Goal: Check status: Check status

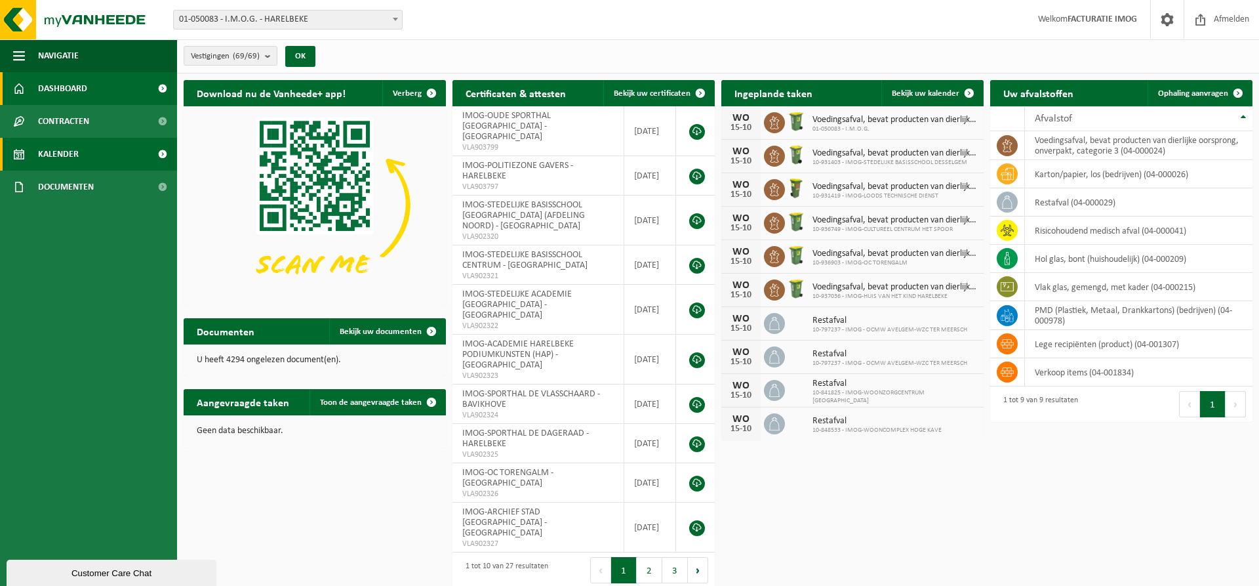
click at [64, 154] on span "Kalender" at bounding box center [58, 154] width 41 height 33
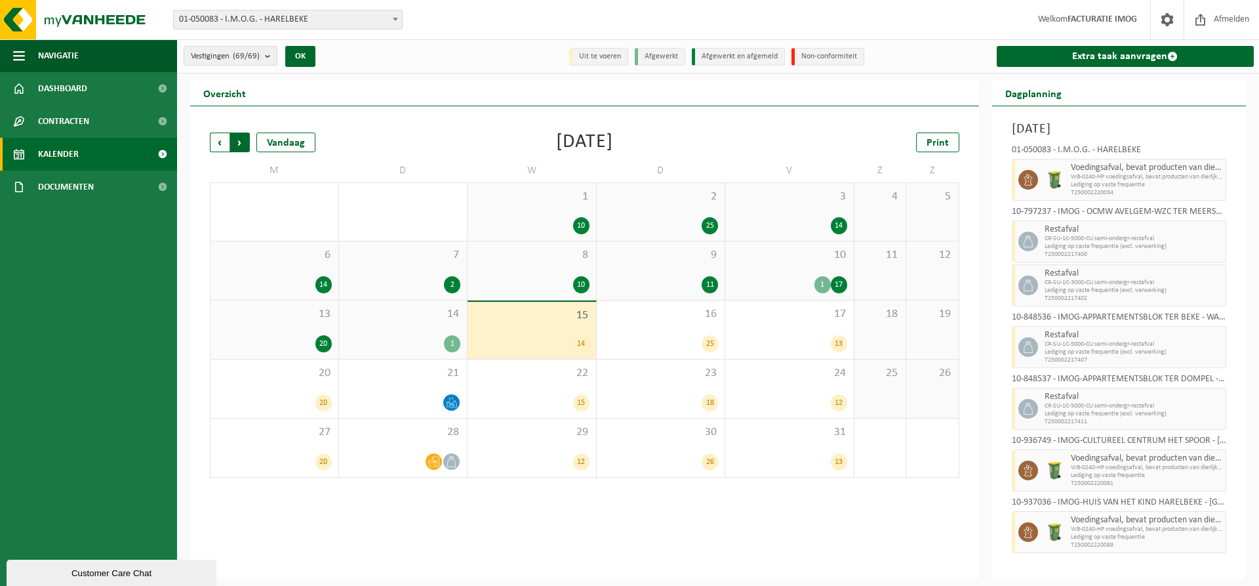
click at [222, 144] on span "Vorige" at bounding box center [220, 142] width 20 height 20
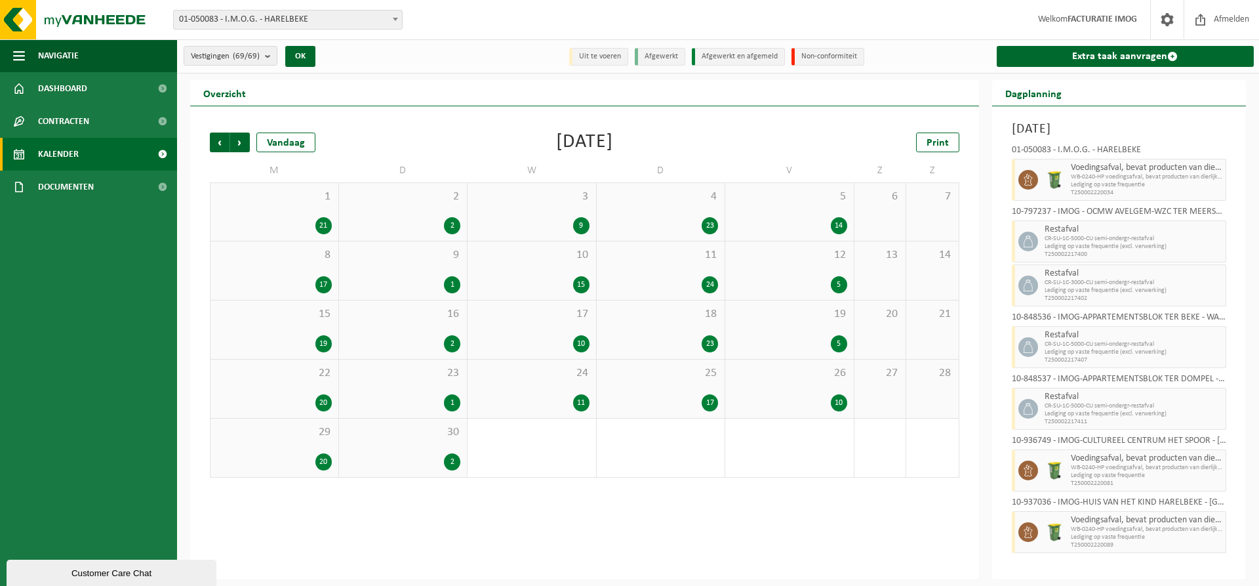
click at [287, 207] on div "1 21" at bounding box center [275, 212] width 128 height 58
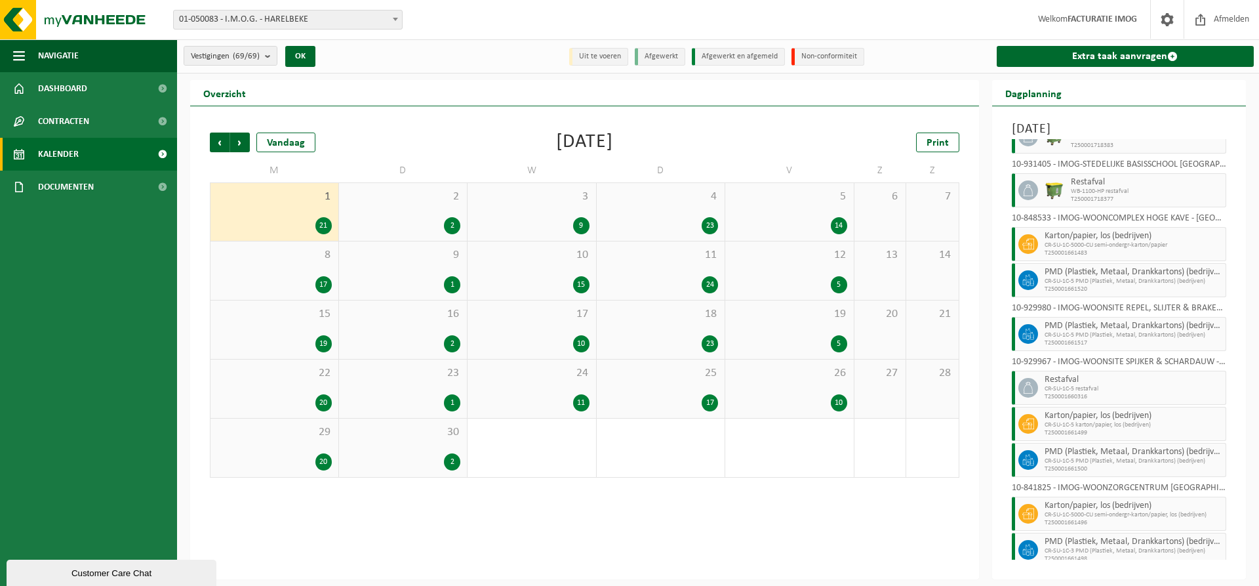
scroll to position [536, 0]
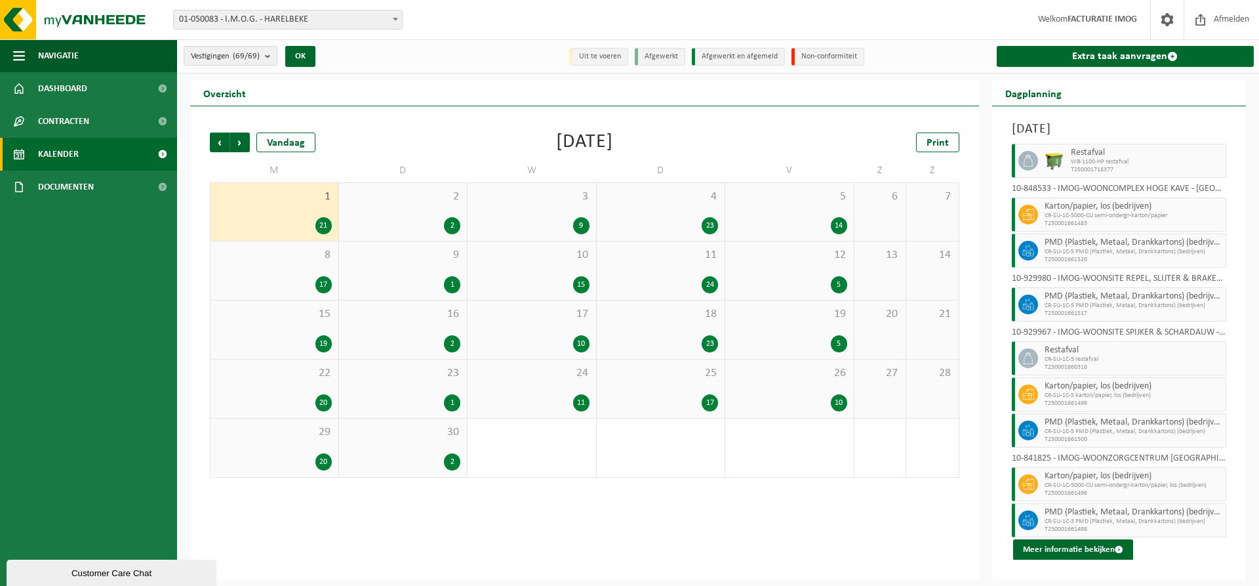
click at [428, 217] on div "2" at bounding box center [403, 225] width 115 height 17
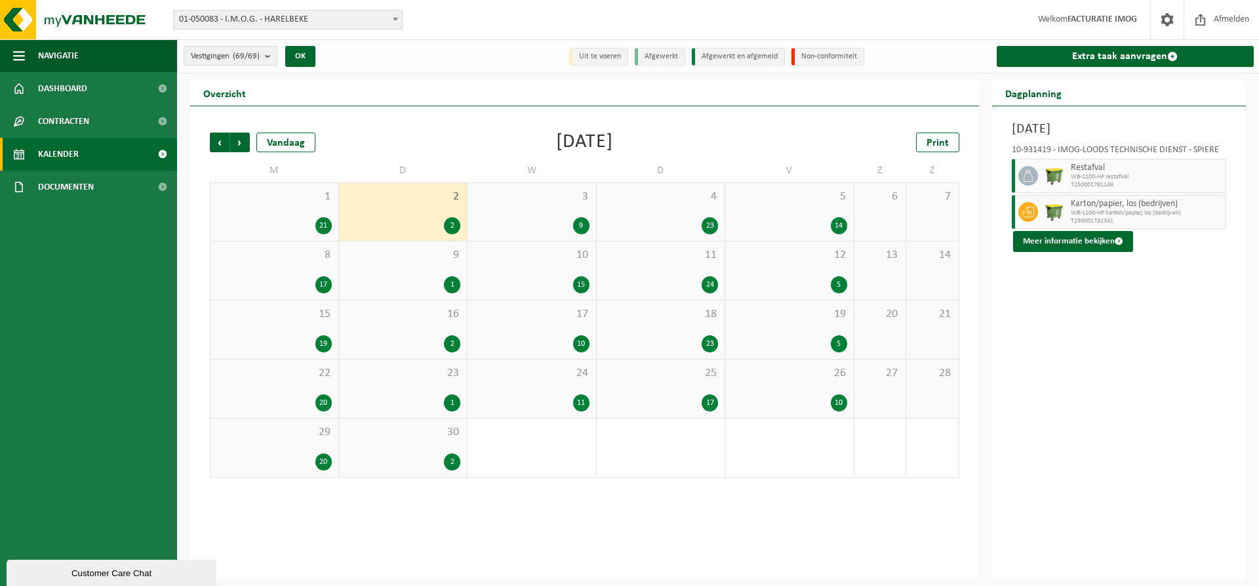
click at [519, 222] on div "9" at bounding box center [531, 225] width 115 height 17
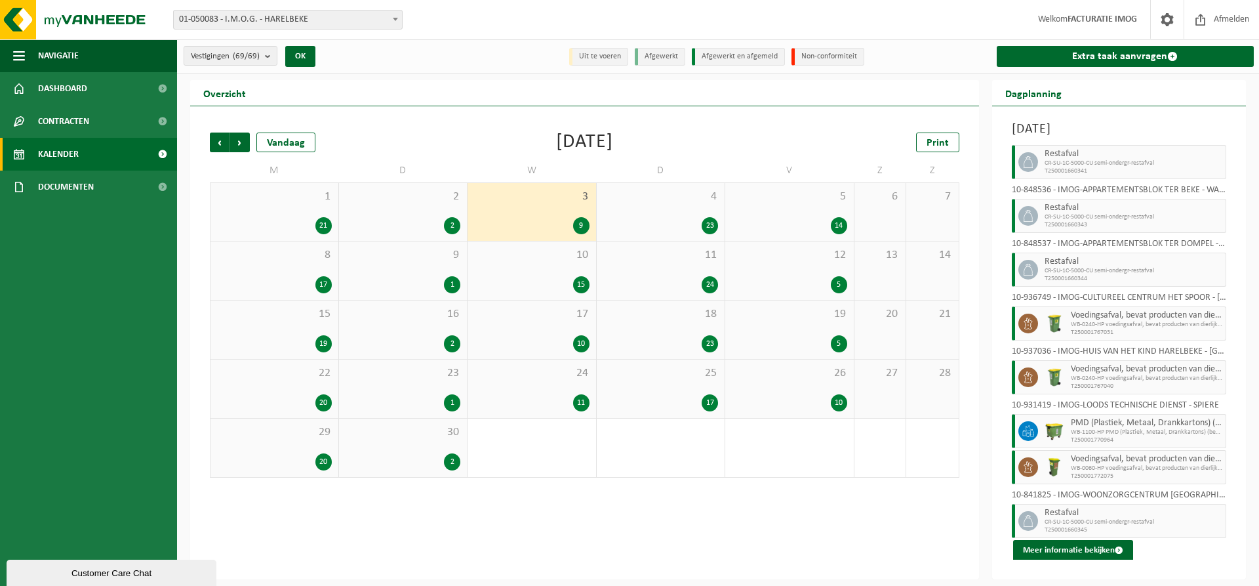
scroll to position [68, 0]
click at [695, 216] on div "4 23" at bounding box center [661, 212] width 129 height 58
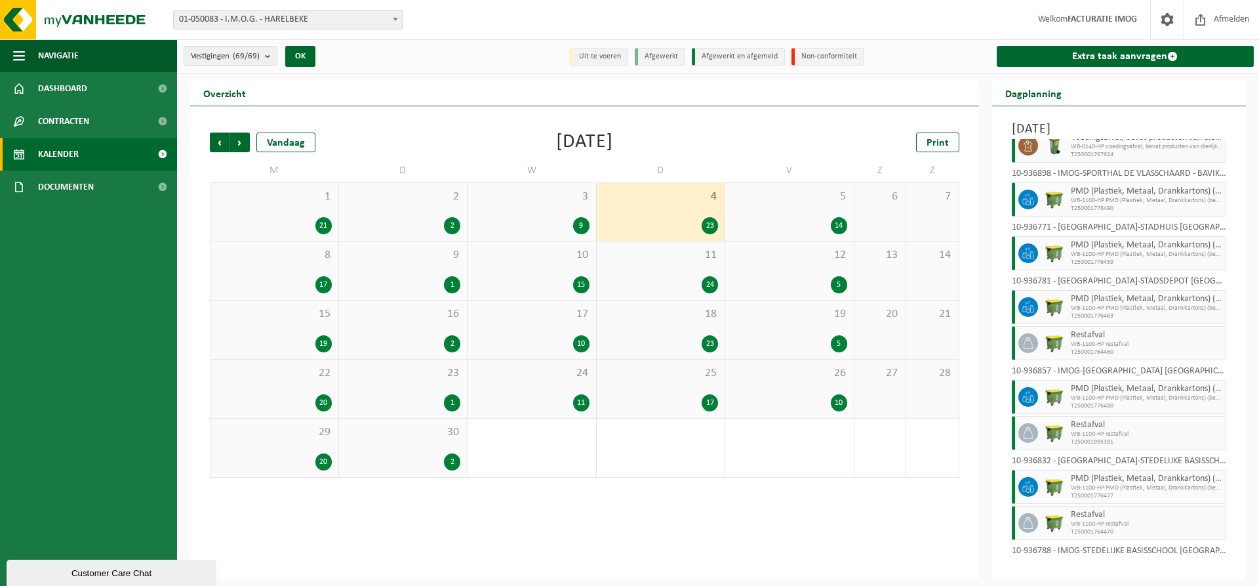
scroll to position [750, 0]
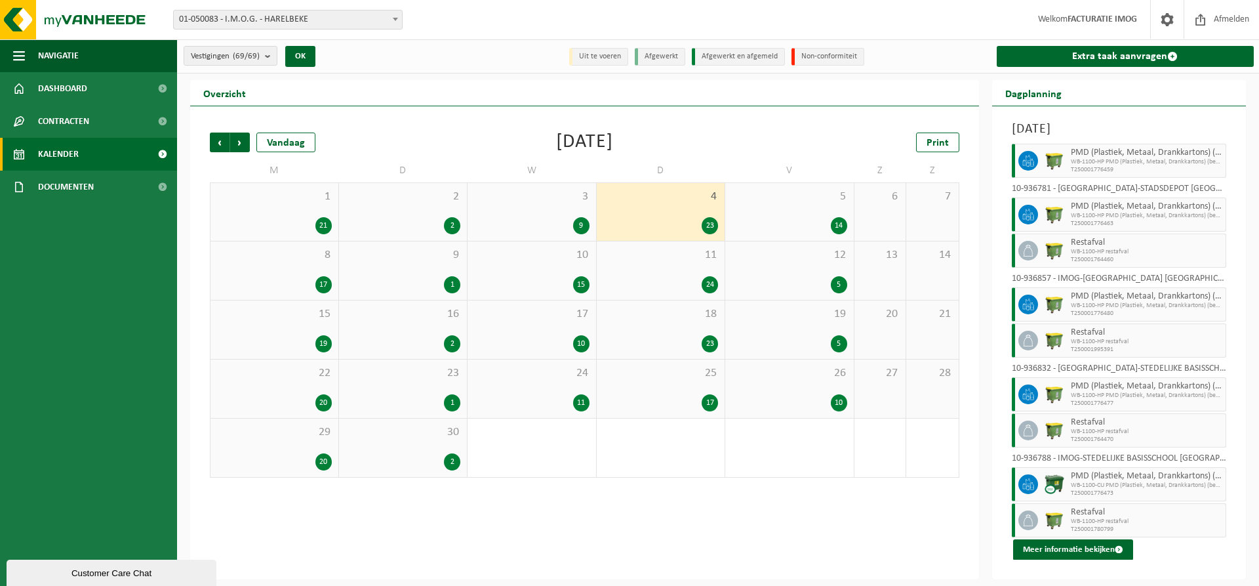
click at [834, 209] on div "5 14" at bounding box center [789, 212] width 129 height 58
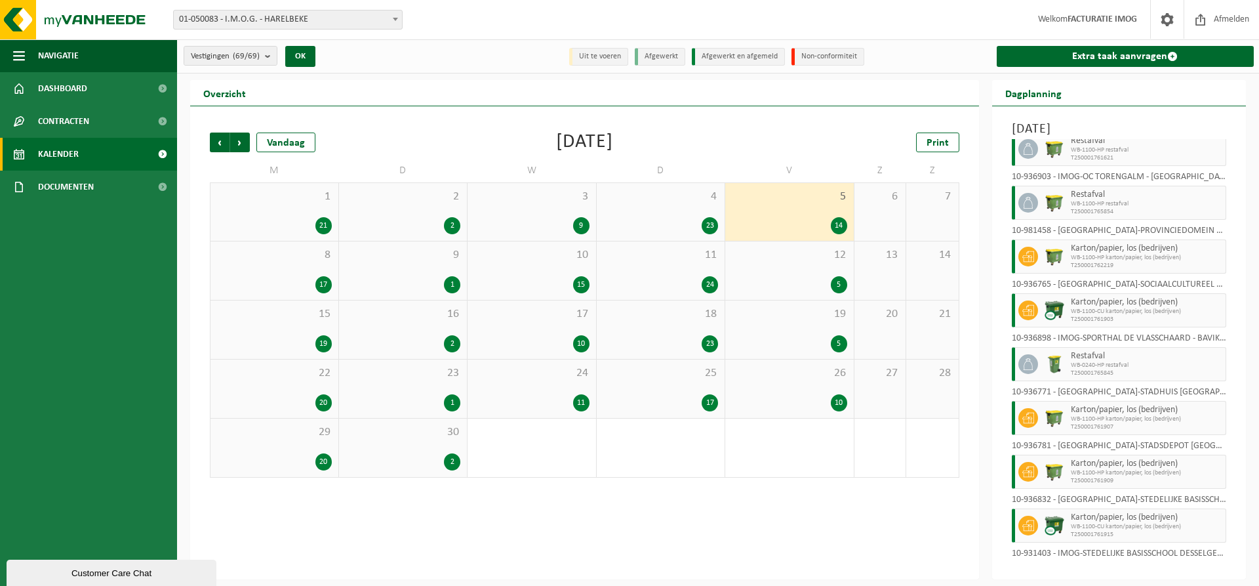
scroll to position [355, 0]
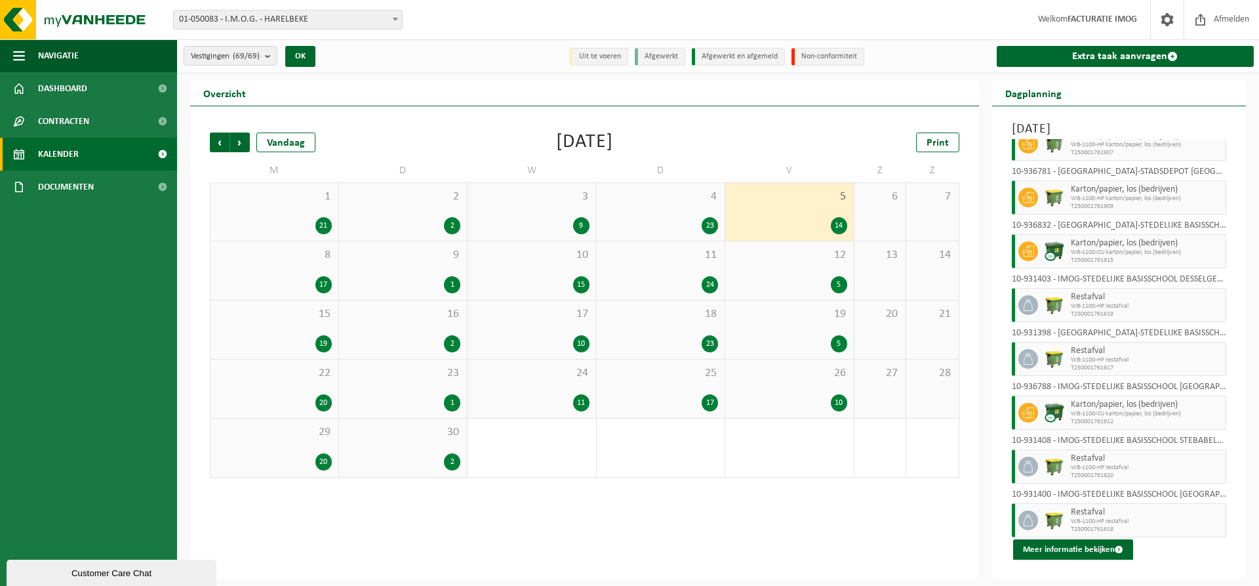
click at [306, 277] on div "17" at bounding box center [274, 284] width 115 height 17
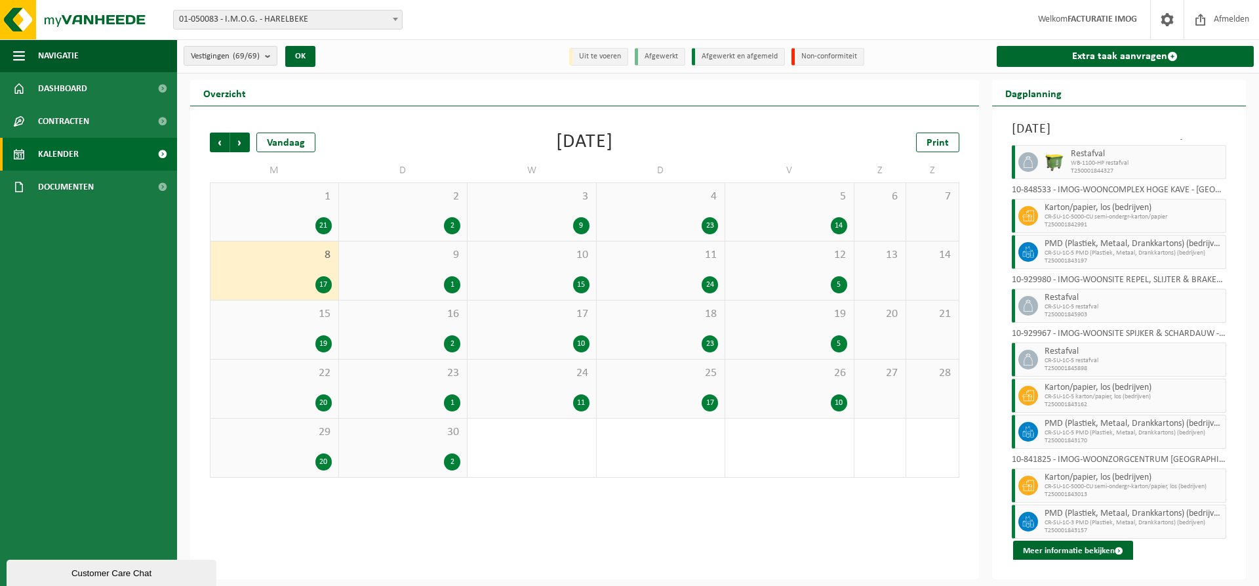
scroll to position [410, 0]
click at [419, 275] on div "9 1" at bounding box center [403, 270] width 129 height 58
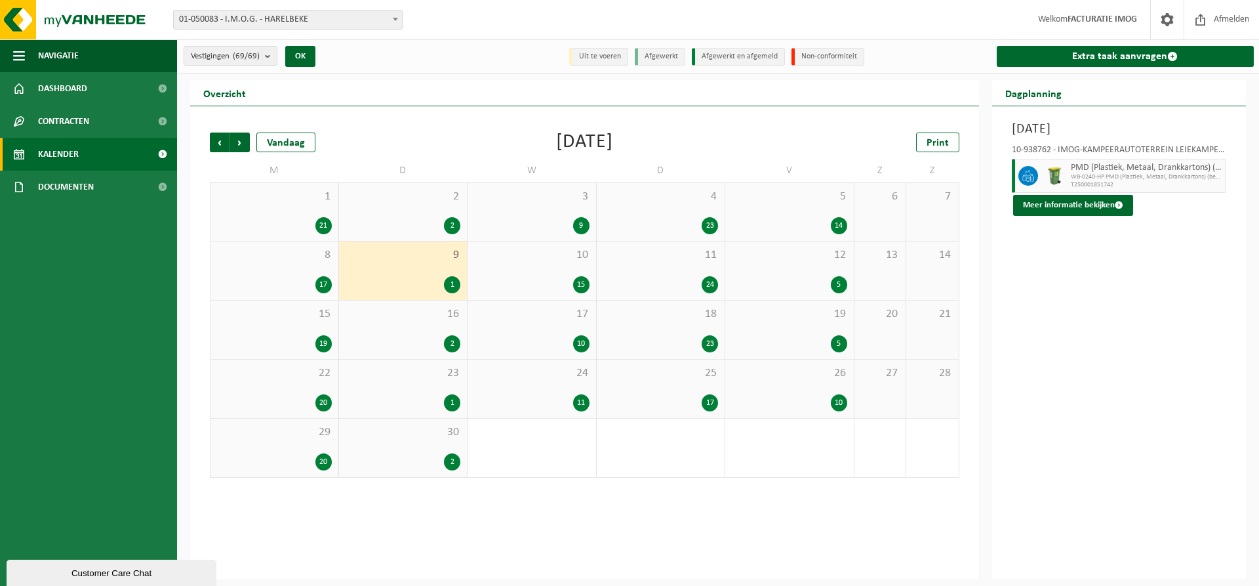
click at [521, 277] on div "15" at bounding box center [531, 284] width 115 height 17
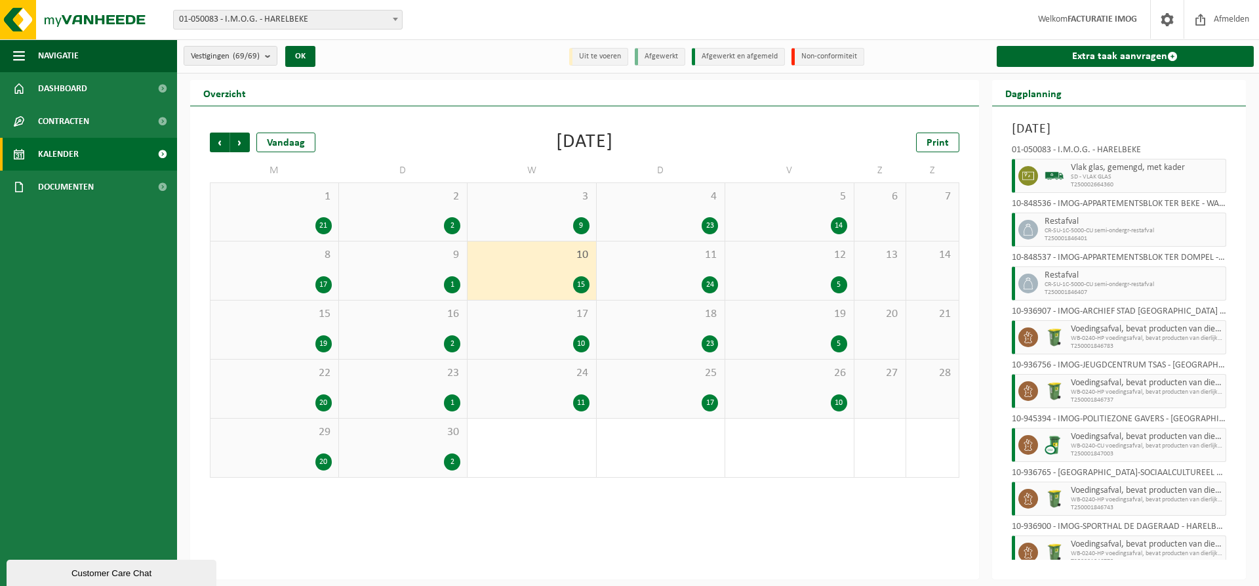
scroll to position [409, 0]
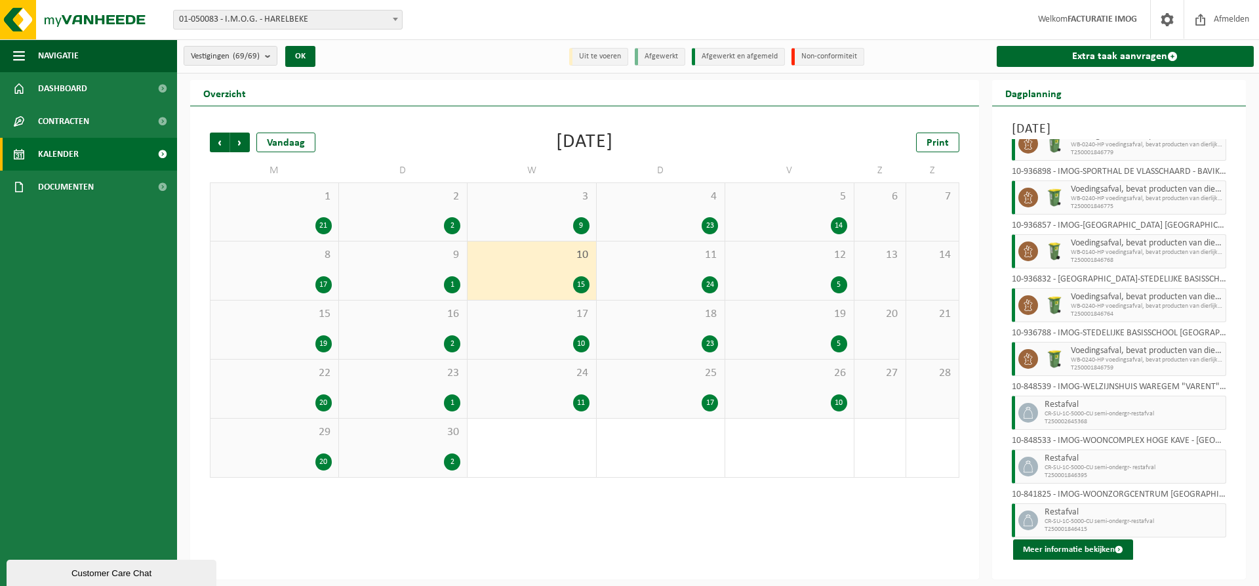
click at [697, 285] on div "24" at bounding box center [660, 284] width 115 height 17
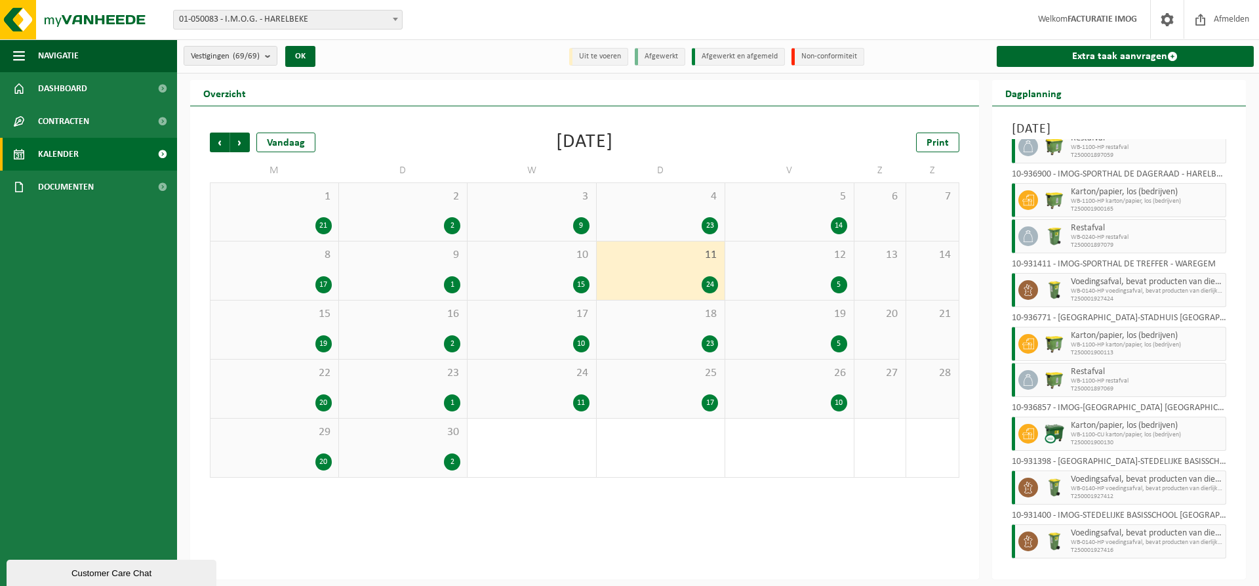
scroll to position [769, 0]
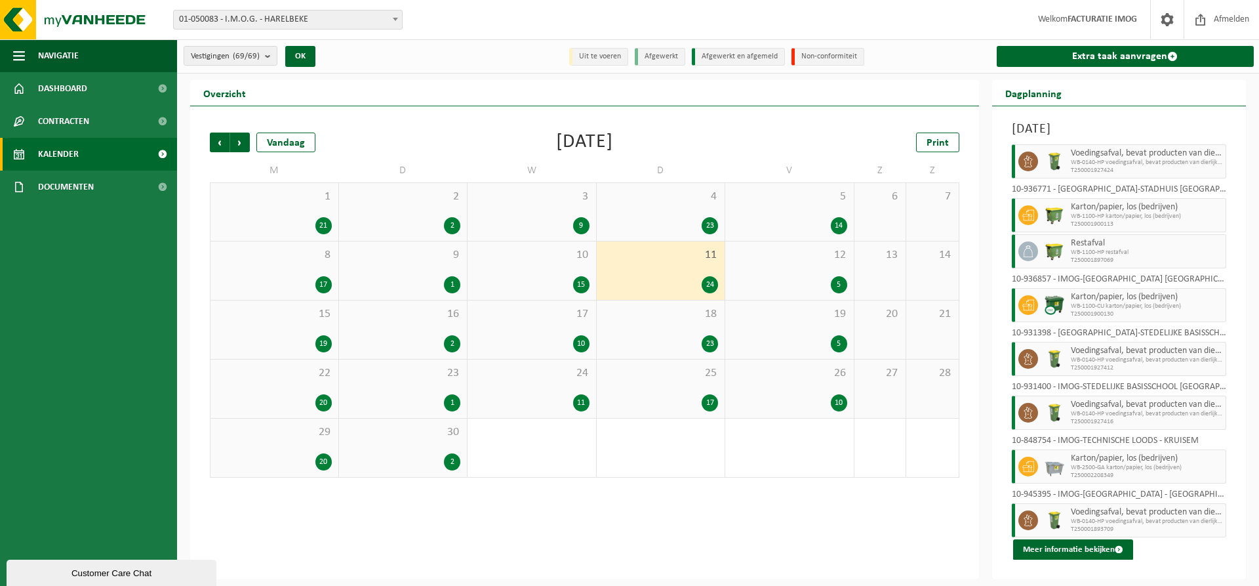
click at [805, 285] on div "5" at bounding box center [789, 284] width 115 height 17
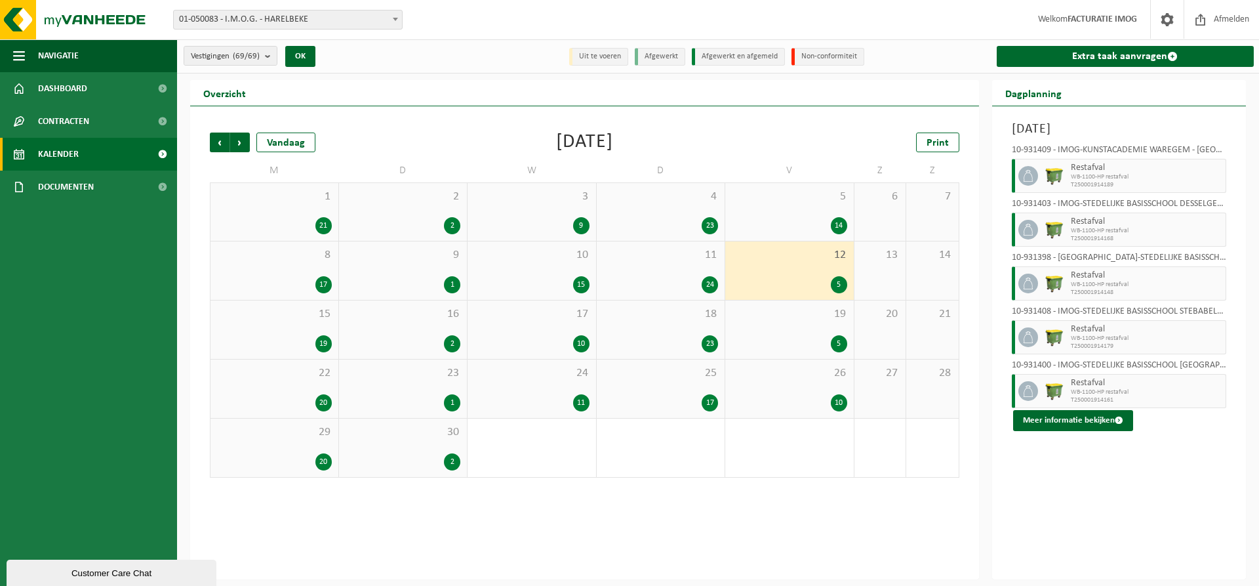
click at [288, 325] on div "15 19" at bounding box center [275, 329] width 128 height 58
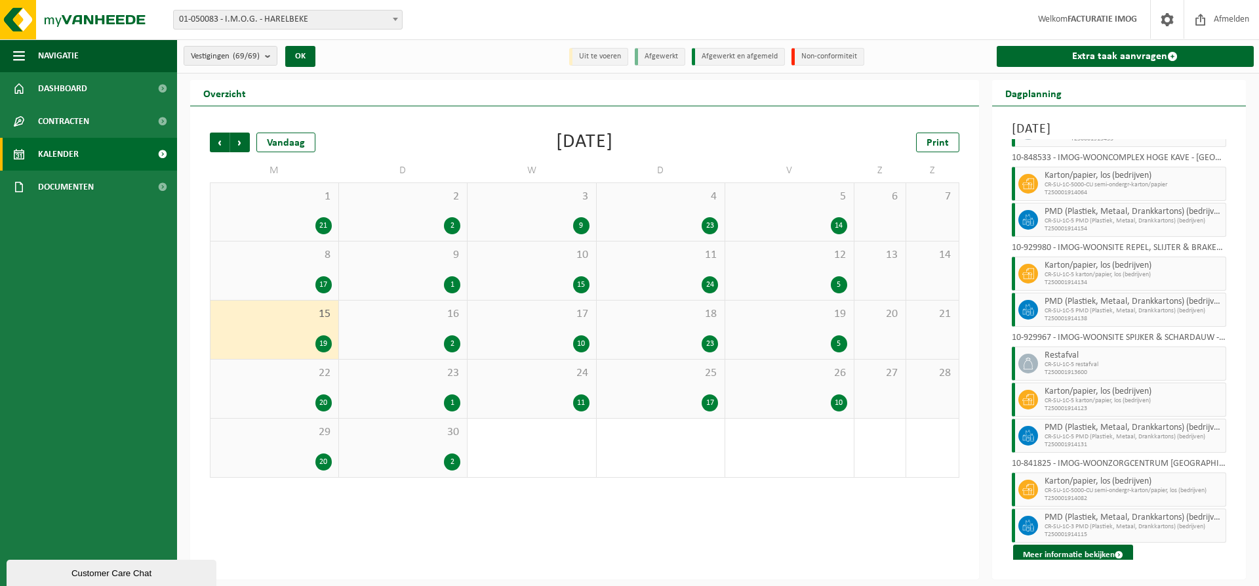
scroll to position [464, 0]
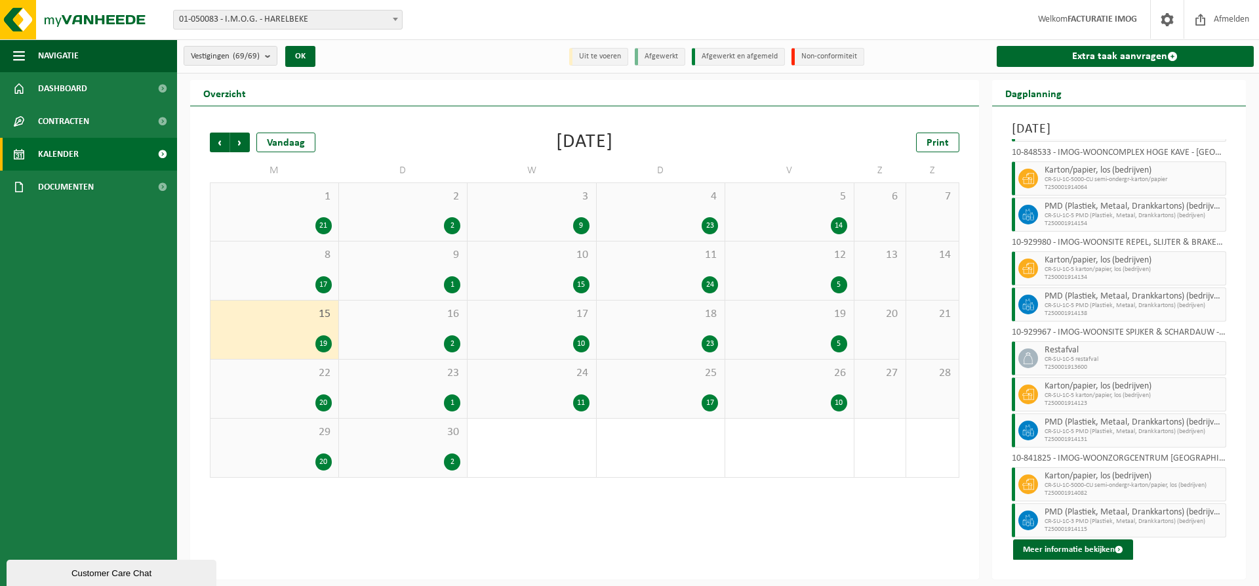
click at [394, 323] on div "16 2" at bounding box center [403, 329] width 129 height 58
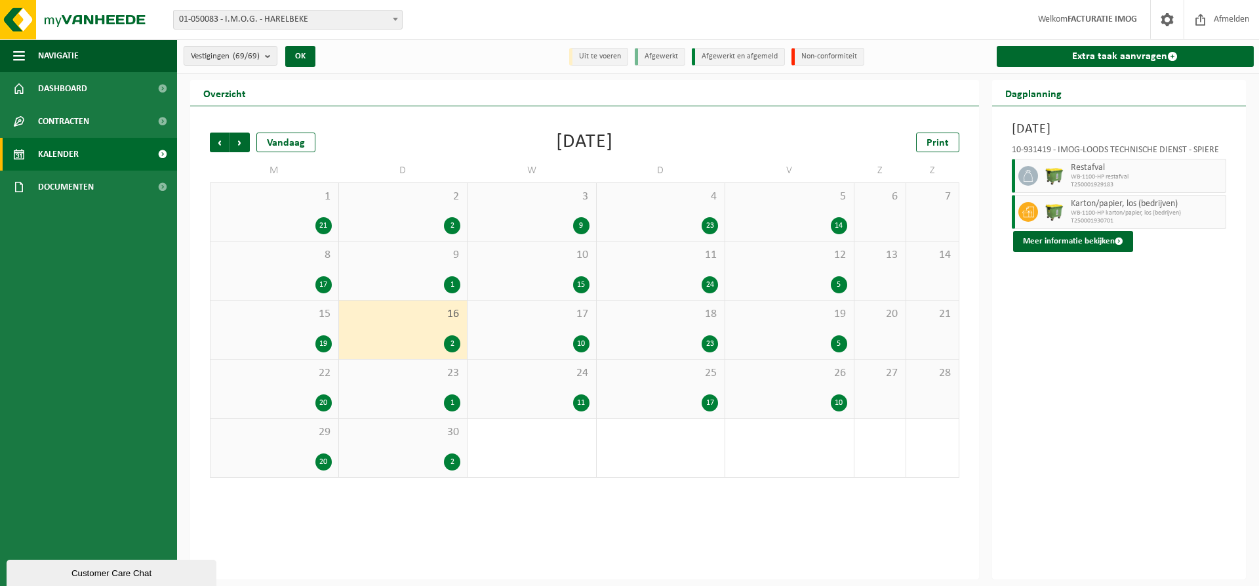
click at [563, 332] on div "17 10" at bounding box center [532, 329] width 129 height 58
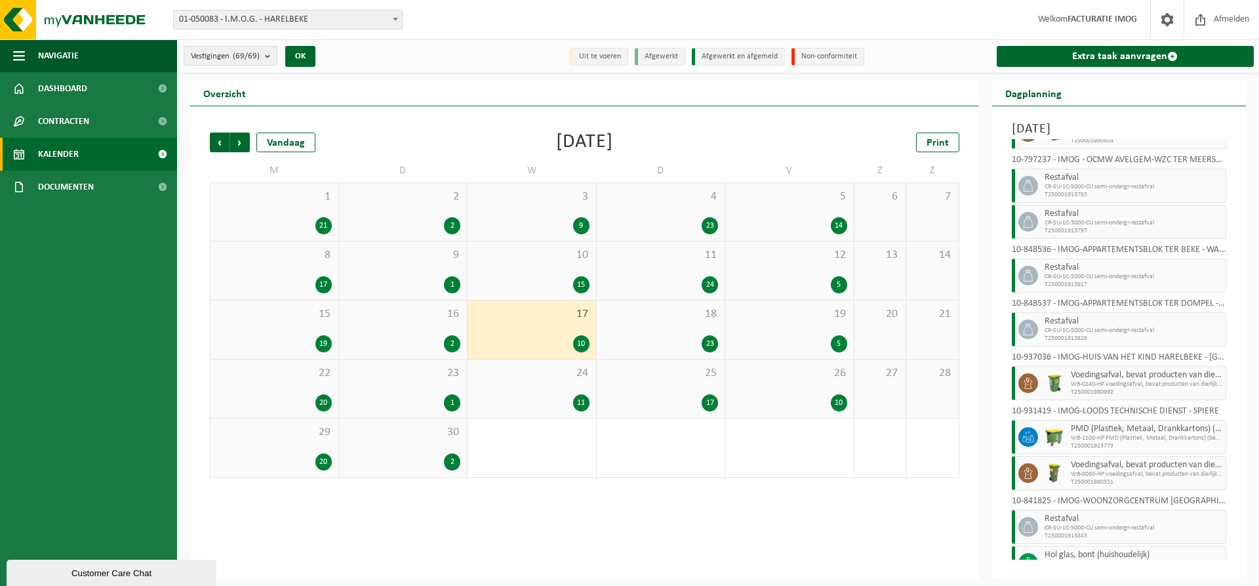
scroll to position [87, 0]
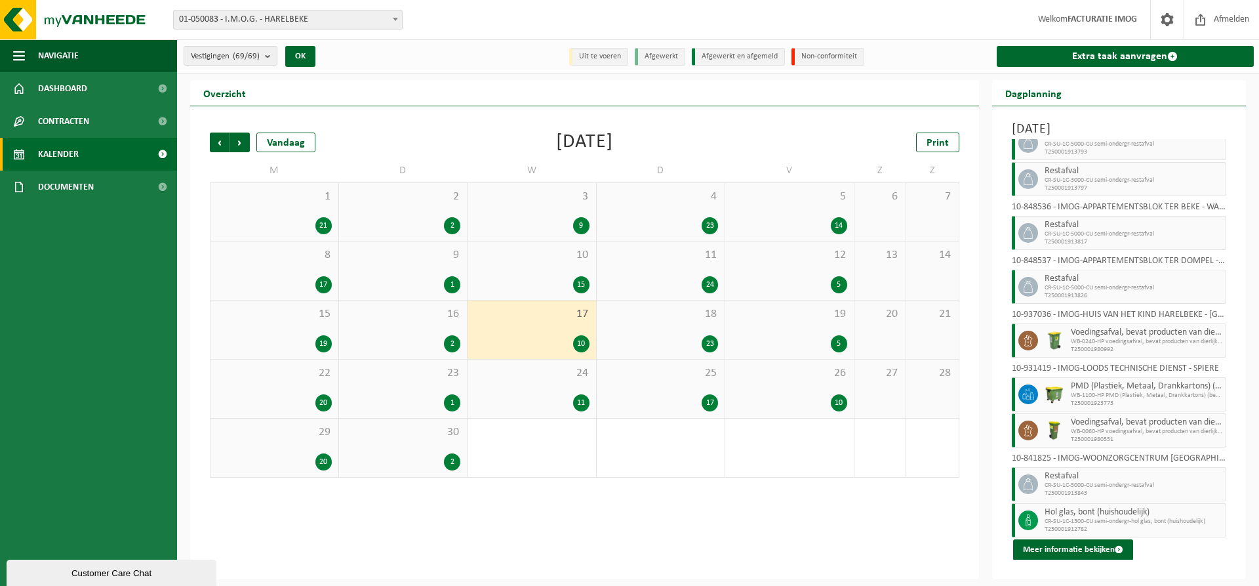
click at [671, 319] on span "18" at bounding box center [660, 314] width 115 height 14
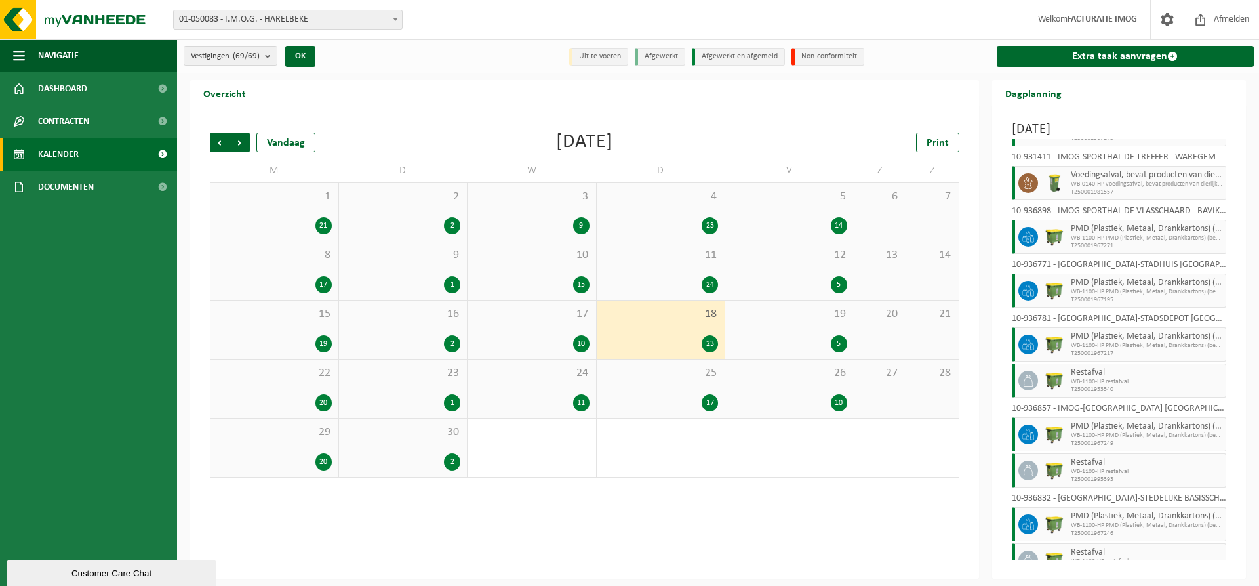
scroll to position [750, 0]
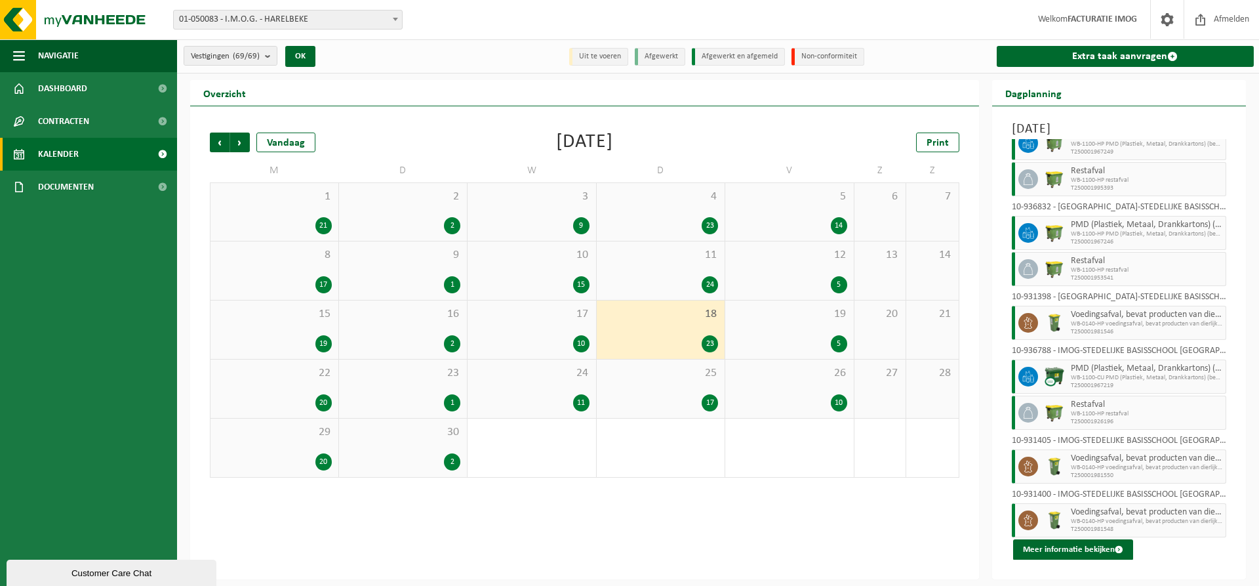
click at [822, 332] on div "19 5" at bounding box center [789, 329] width 129 height 58
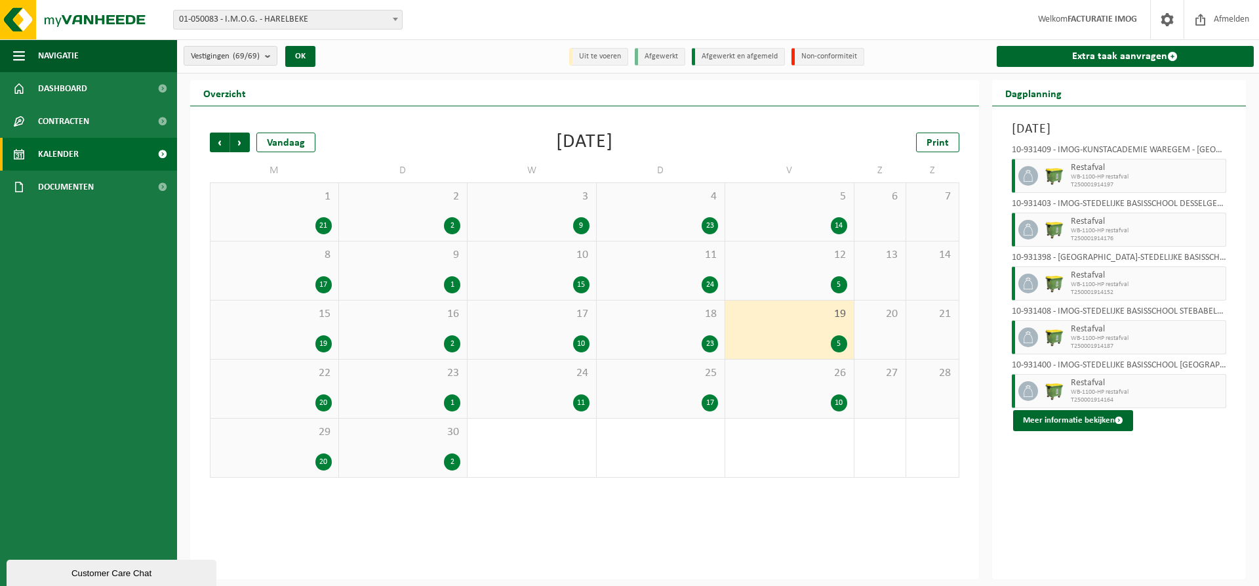
click at [298, 394] on div "20" at bounding box center [274, 402] width 115 height 17
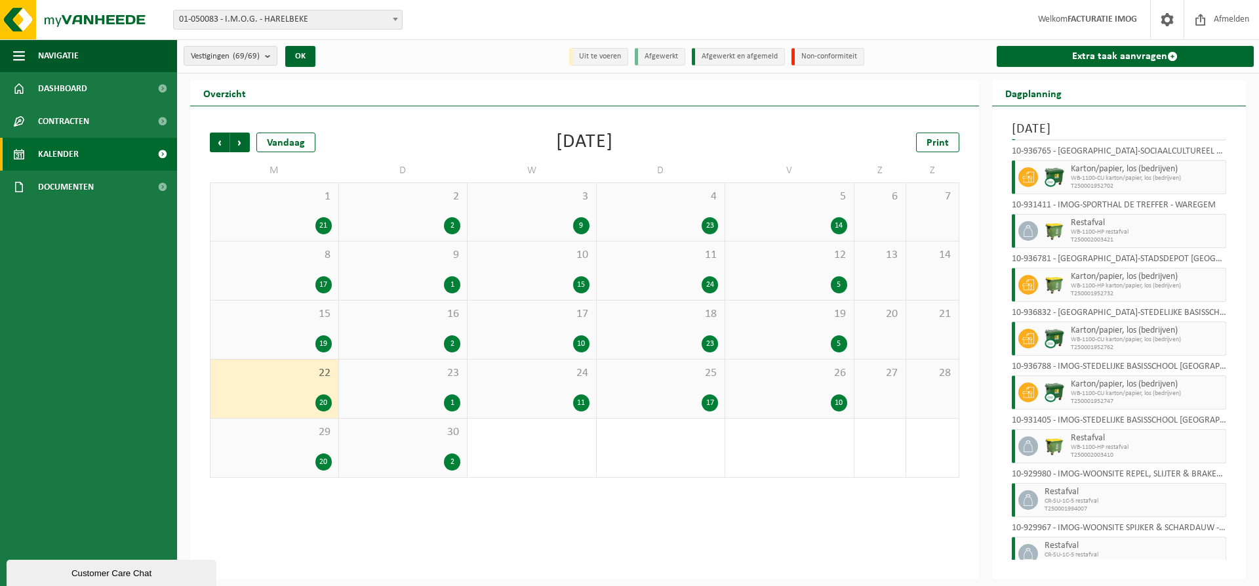
scroll to position [589, 0]
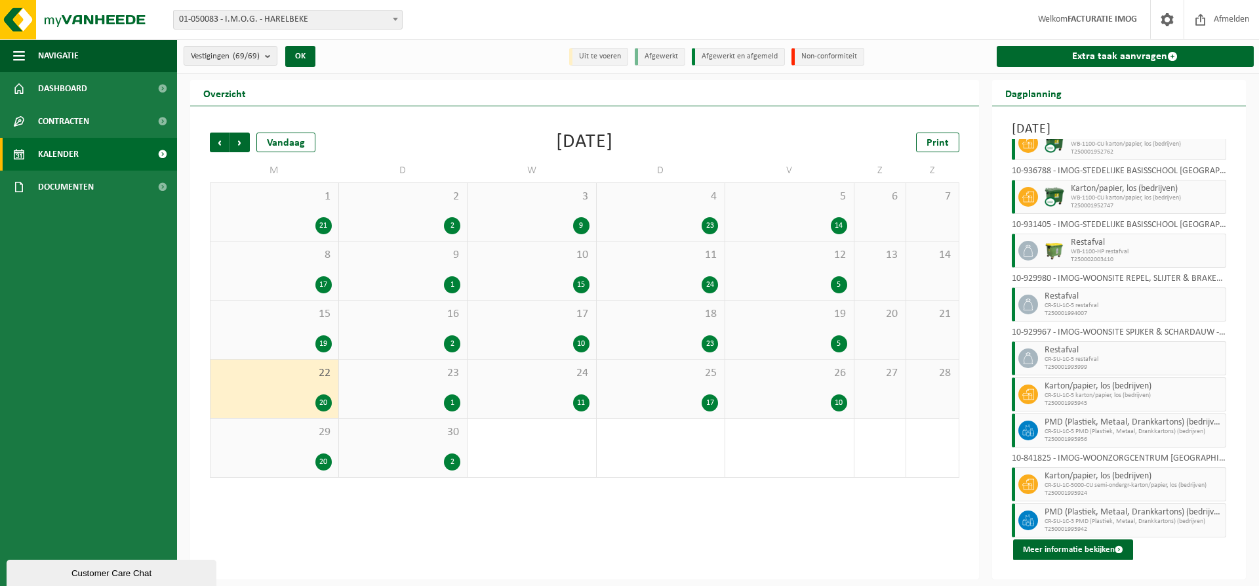
click at [446, 371] on span "23" at bounding box center [403, 373] width 115 height 14
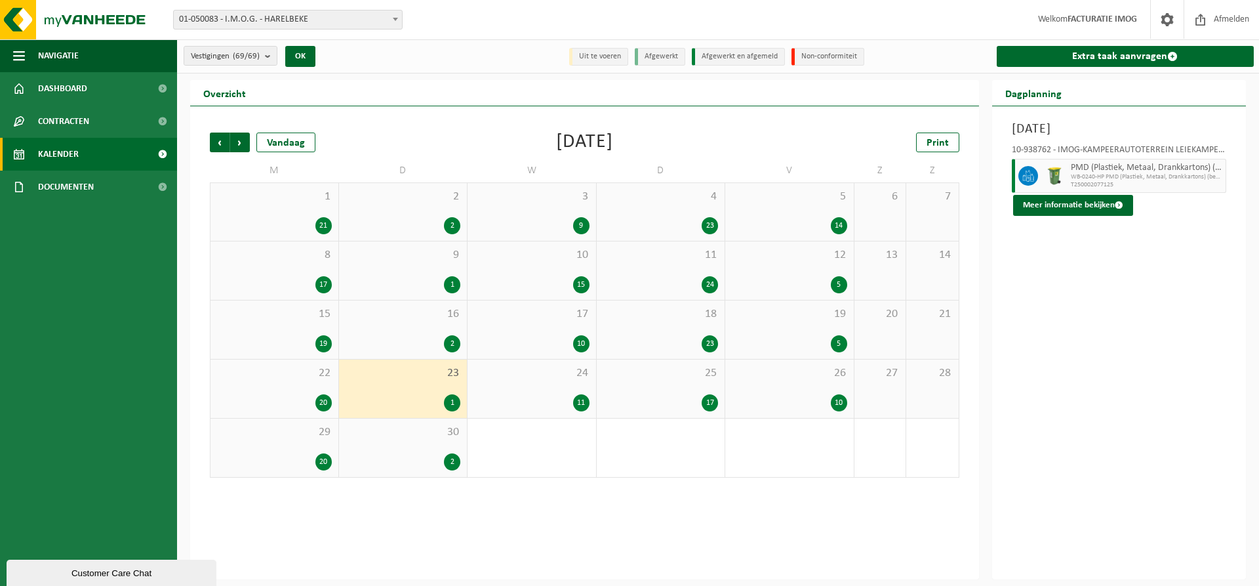
click at [495, 380] on div "24 11" at bounding box center [532, 388] width 129 height 58
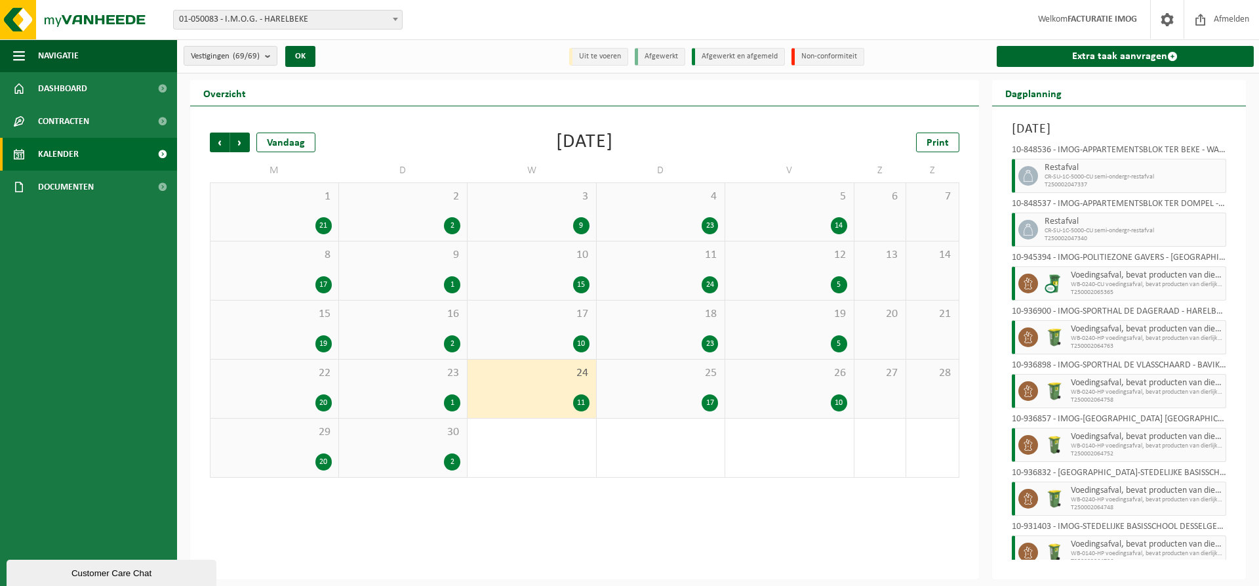
scroll to position [193, 0]
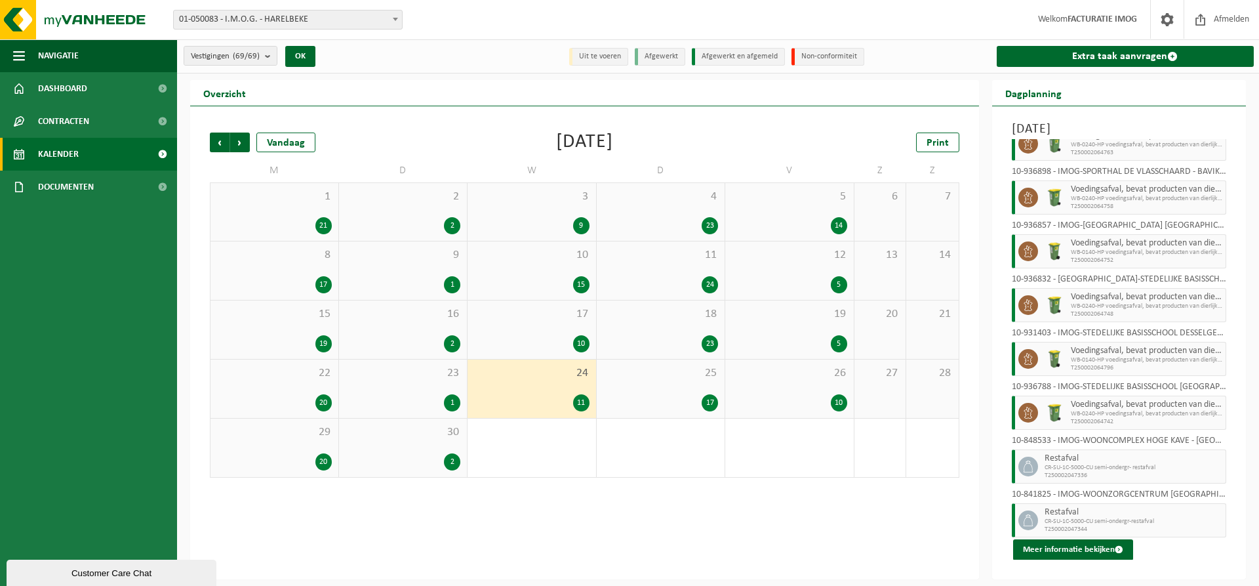
click at [649, 387] on div "25 17" at bounding box center [661, 388] width 129 height 58
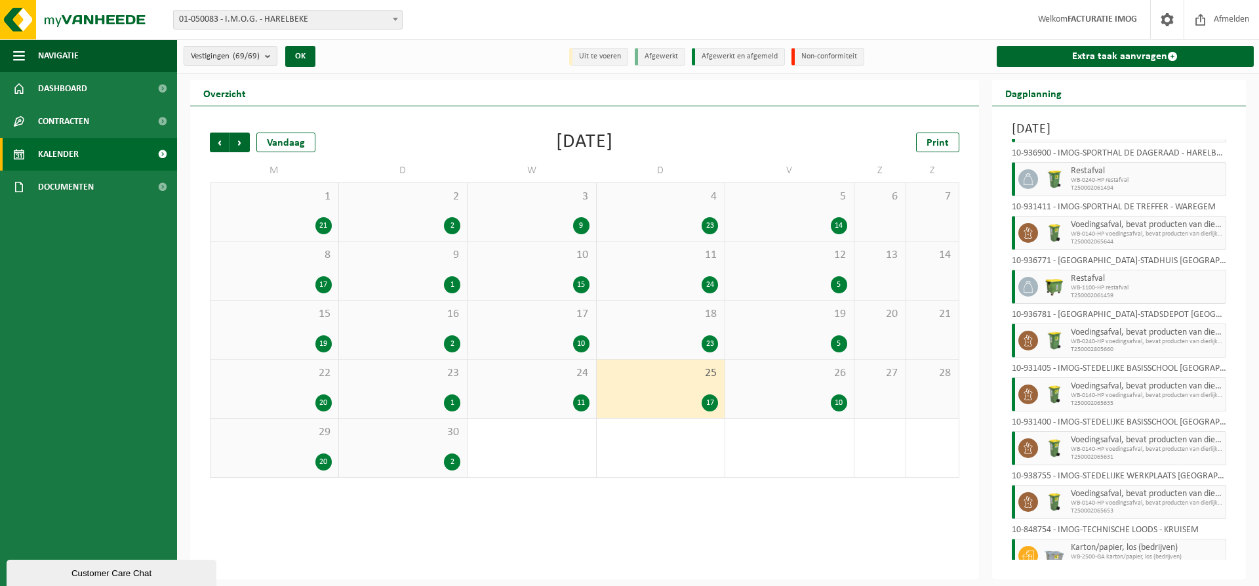
scroll to position [498, 0]
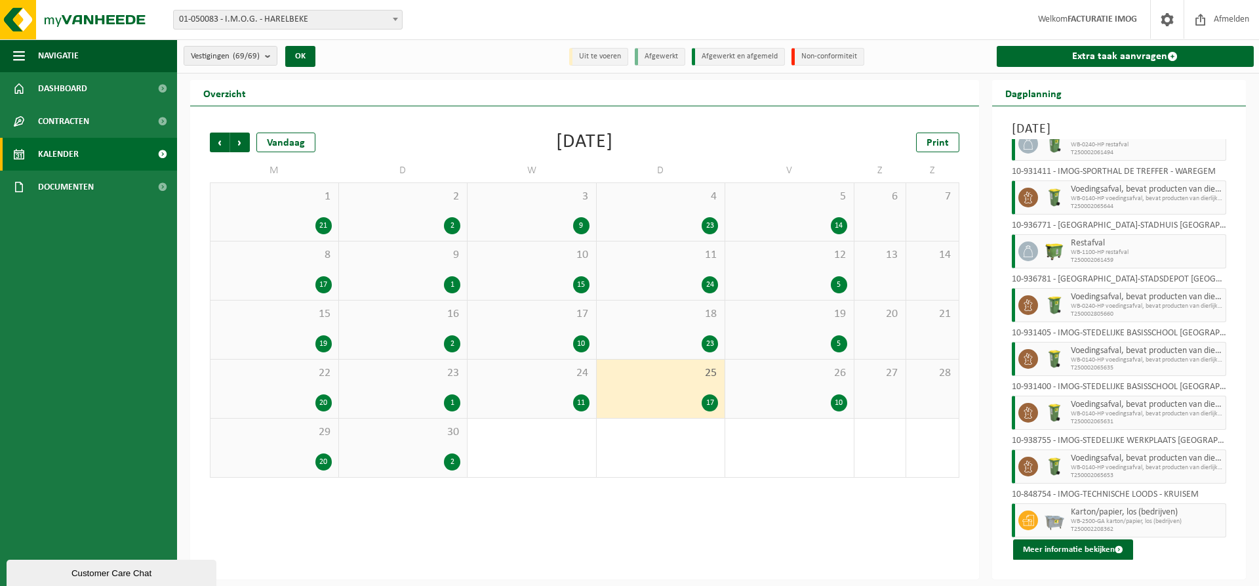
click at [812, 390] on div "26 10" at bounding box center [789, 388] width 129 height 58
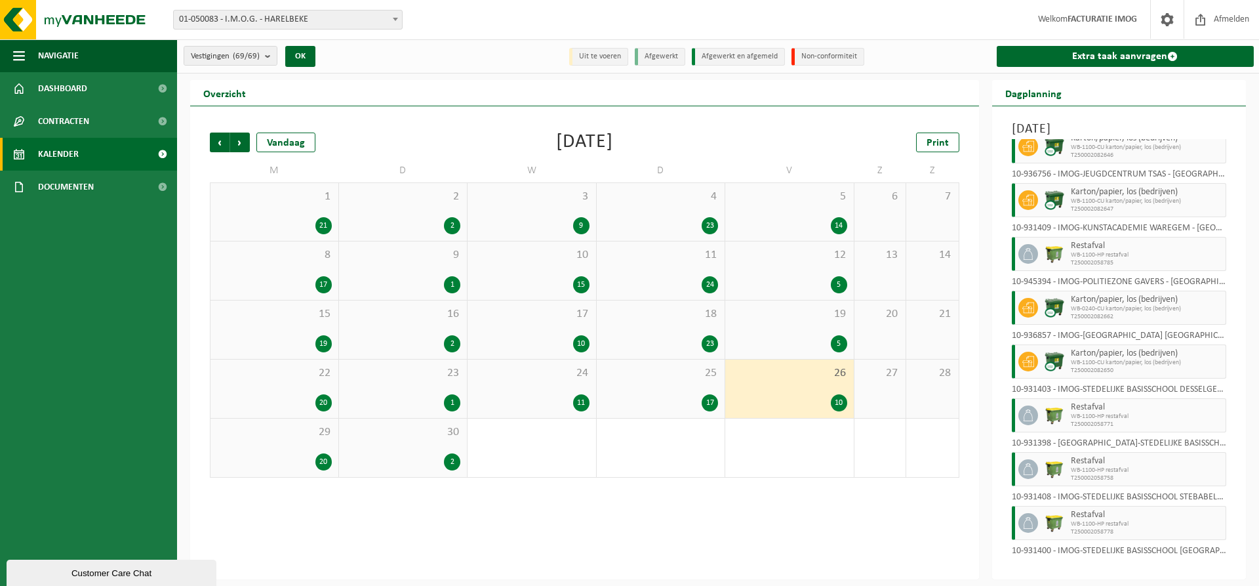
scroll to position [140, 0]
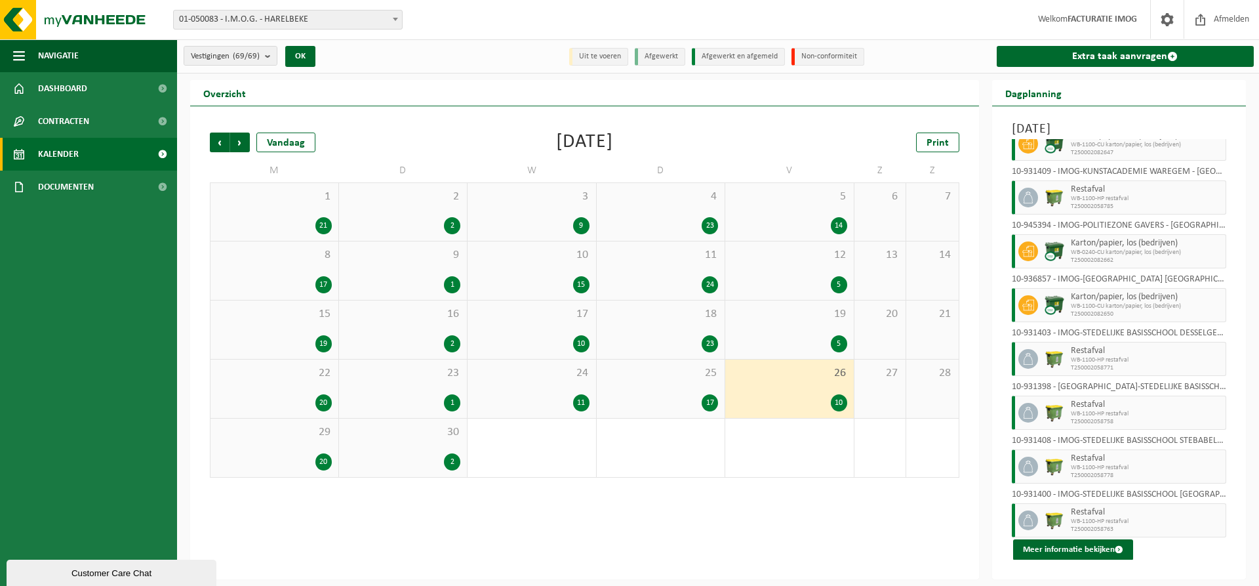
click at [299, 446] on div "29 20" at bounding box center [275, 447] width 128 height 58
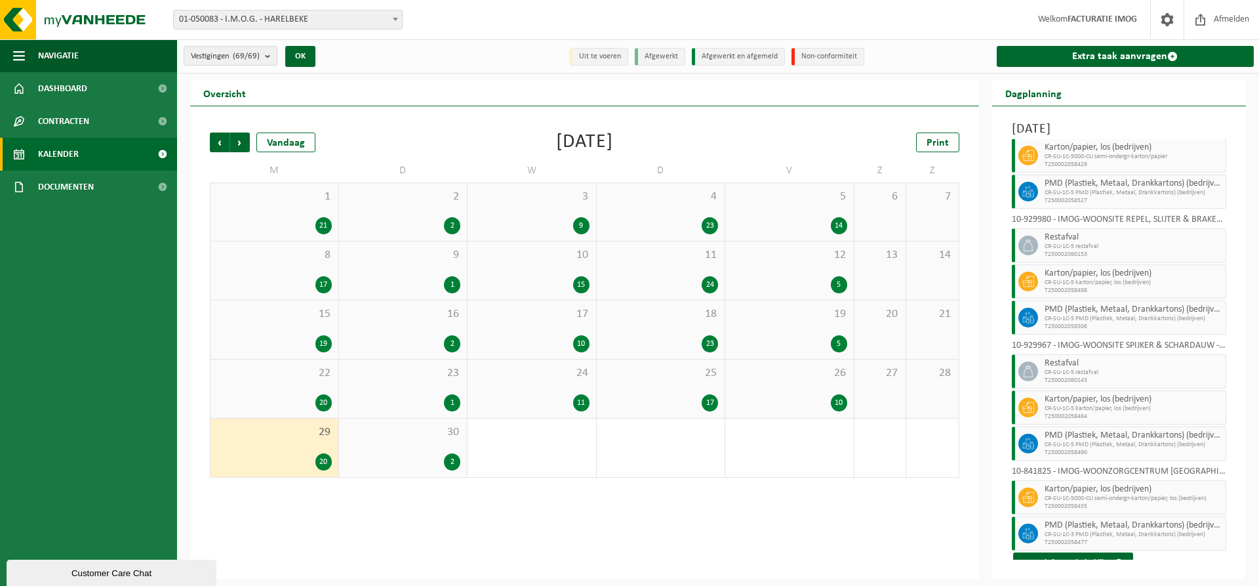
scroll to position [500, 0]
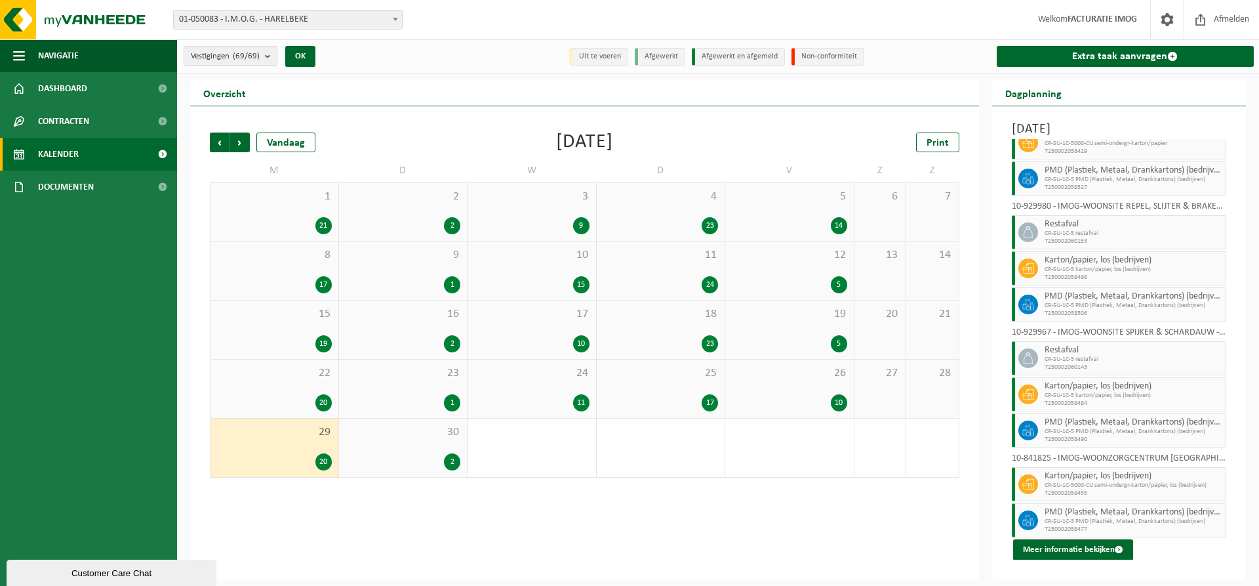
click at [440, 451] on div "30 2" at bounding box center [403, 447] width 129 height 58
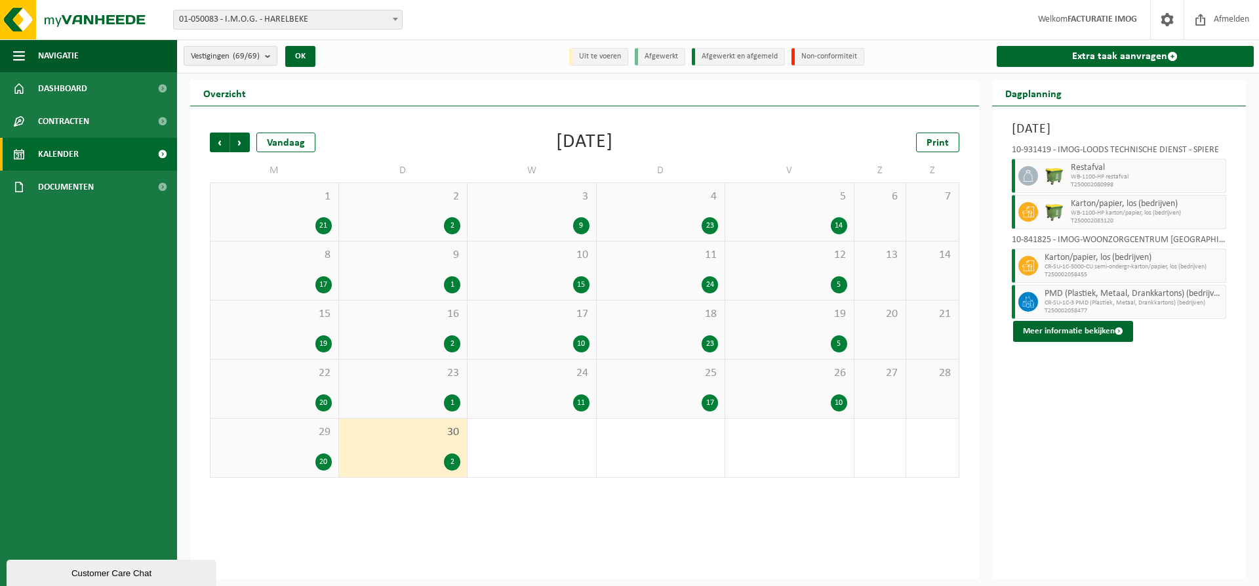
click at [291, 211] on div "1 21" at bounding box center [275, 212] width 128 height 58
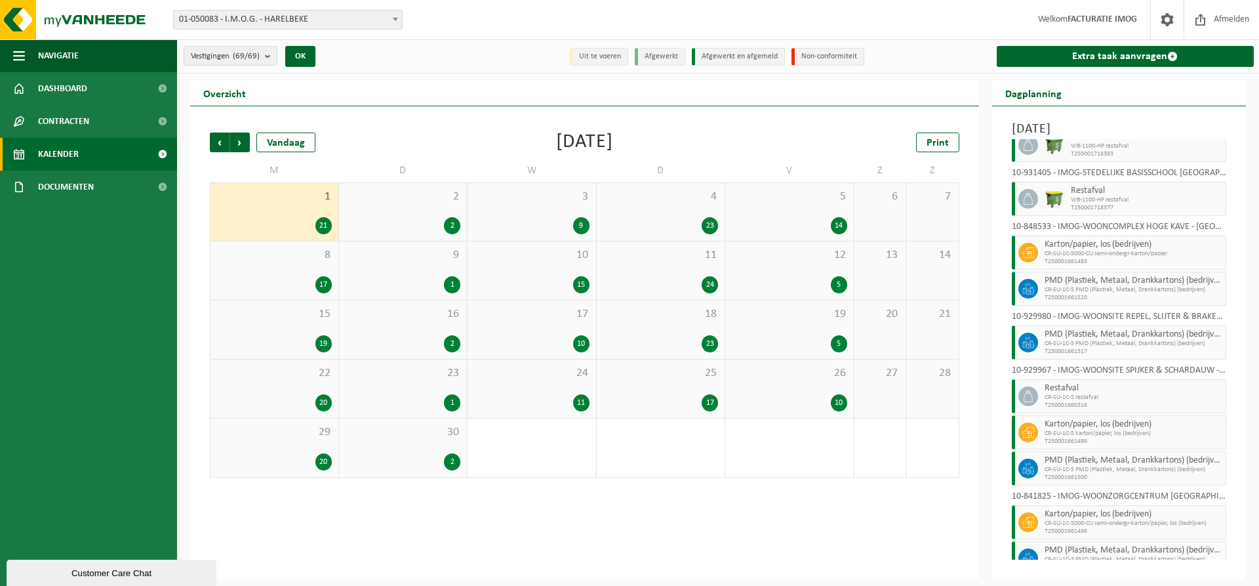
scroll to position [536, 0]
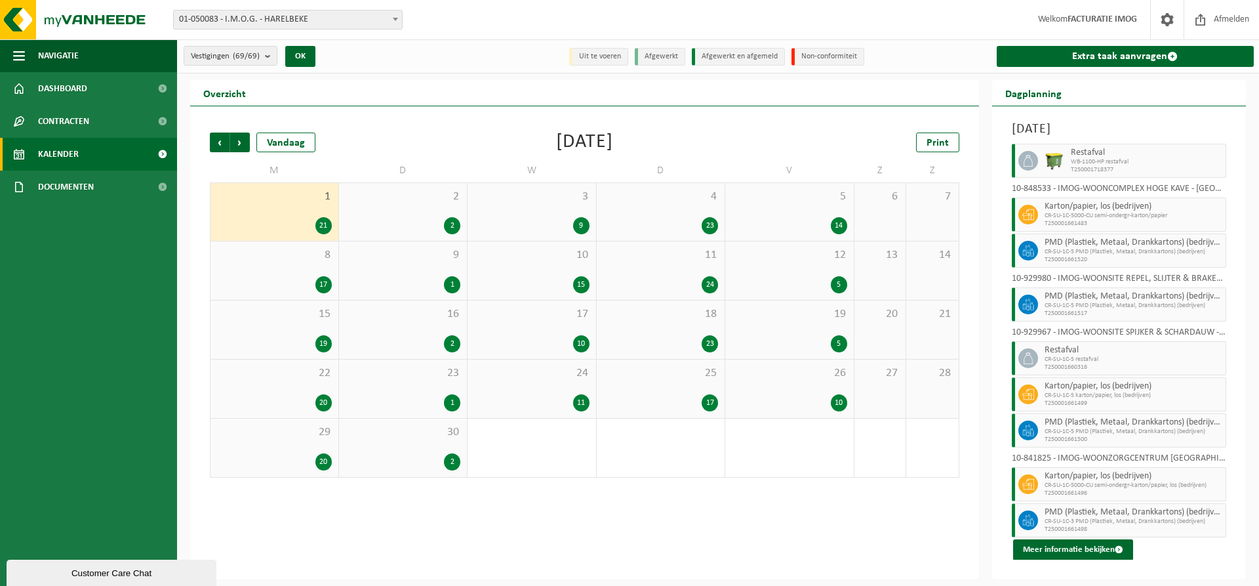
click at [433, 202] on span "2" at bounding box center [403, 197] width 115 height 14
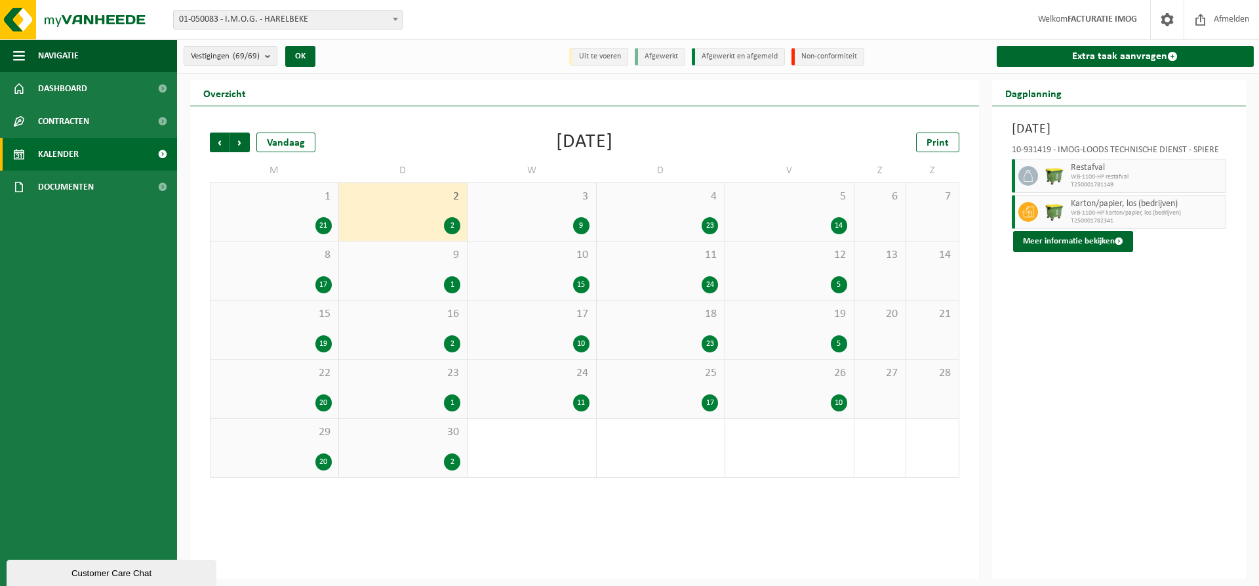
click at [567, 212] on div "3 9" at bounding box center [532, 212] width 129 height 58
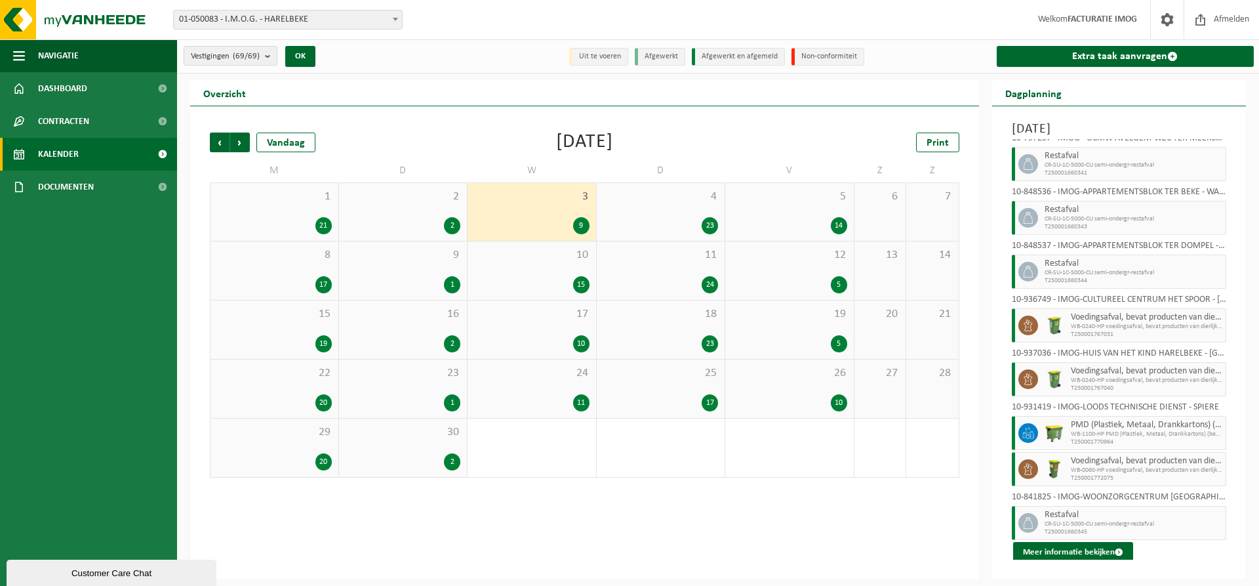
scroll to position [68, 0]
click at [689, 220] on div "23" at bounding box center [660, 225] width 115 height 17
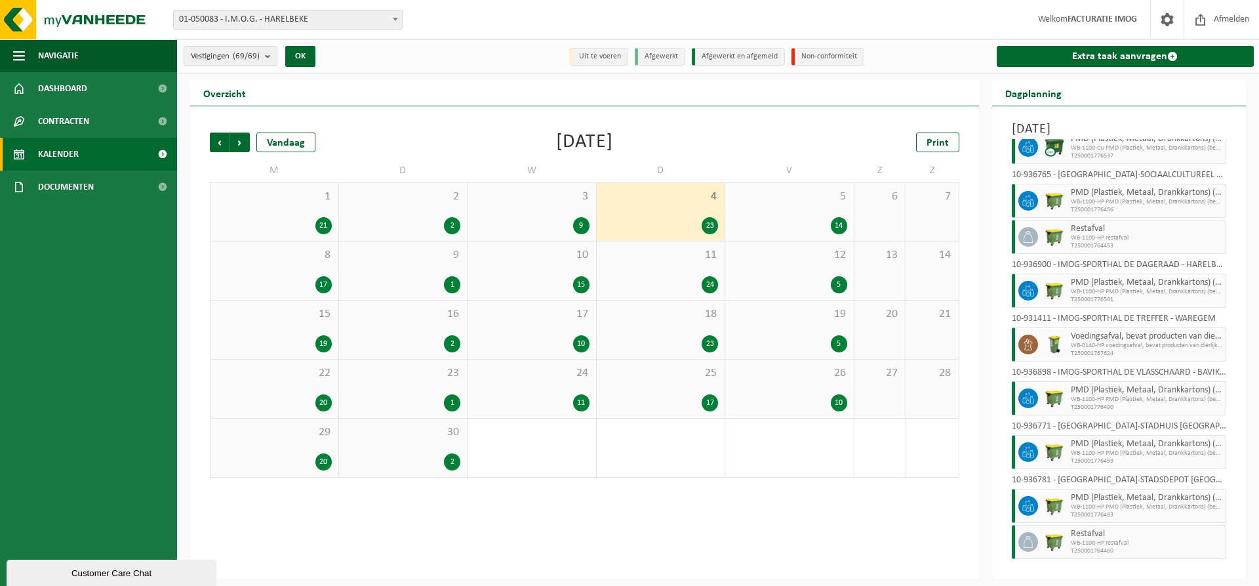
scroll to position [750, 0]
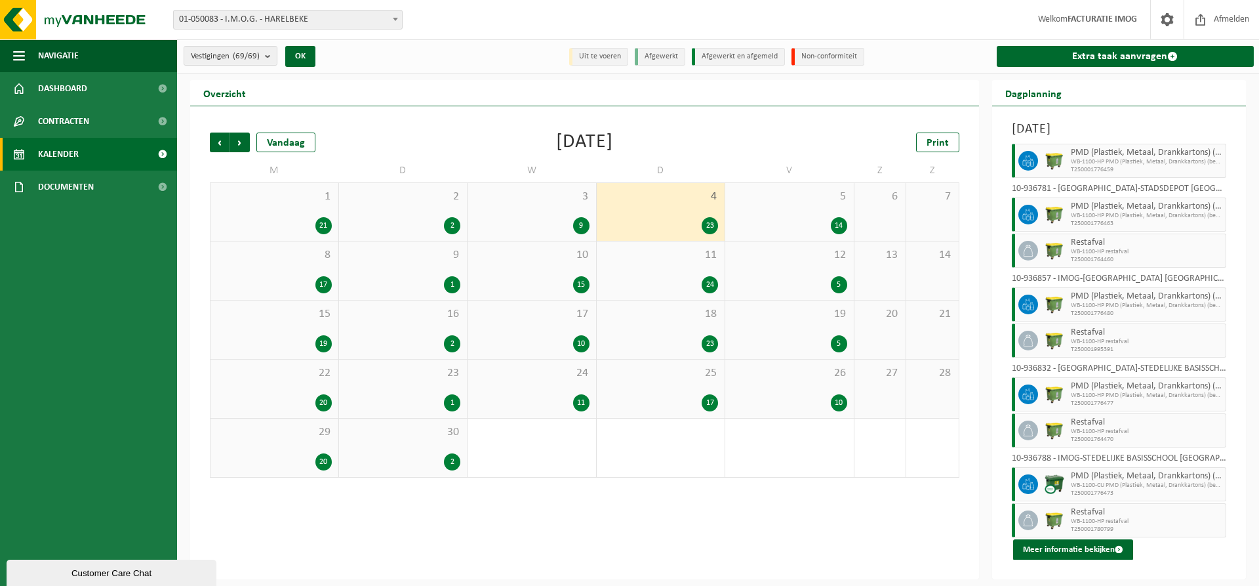
click at [833, 214] on div "5 14" at bounding box center [789, 212] width 129 height 58
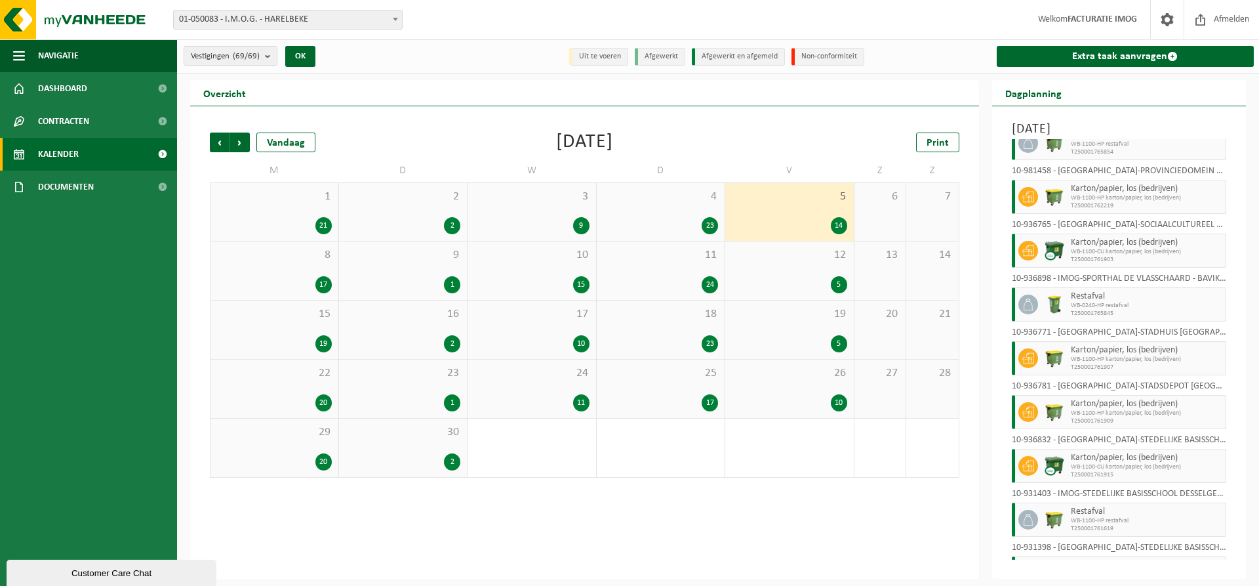
scroll to position [355, 0]
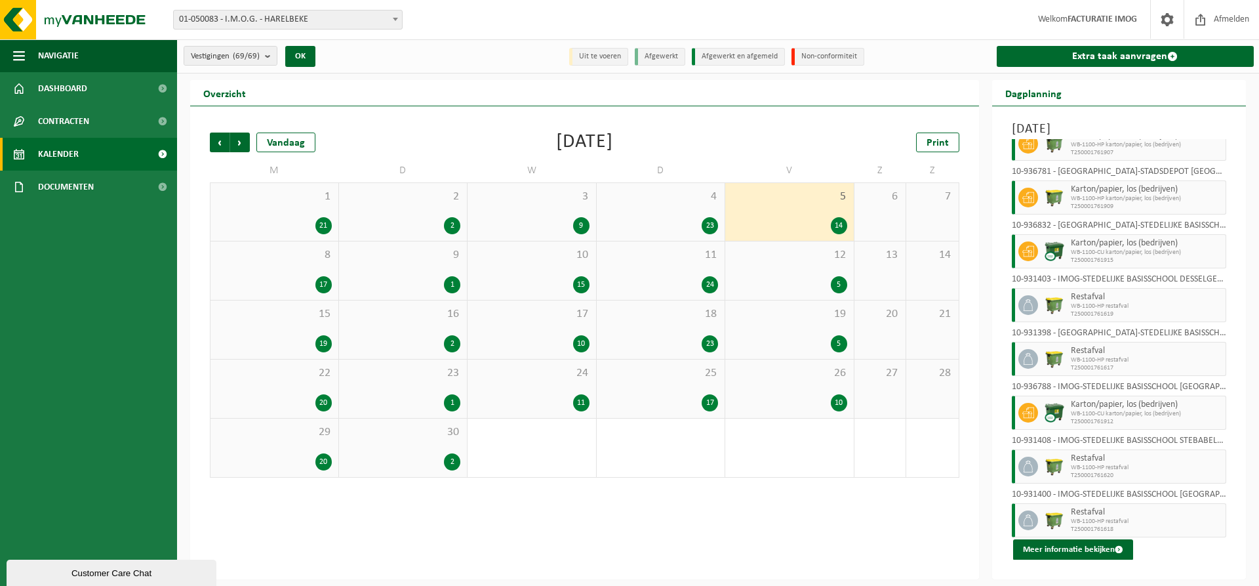
click at [289, 264] on div "8 17" at bounding box center [275, 270] width 128 height 58
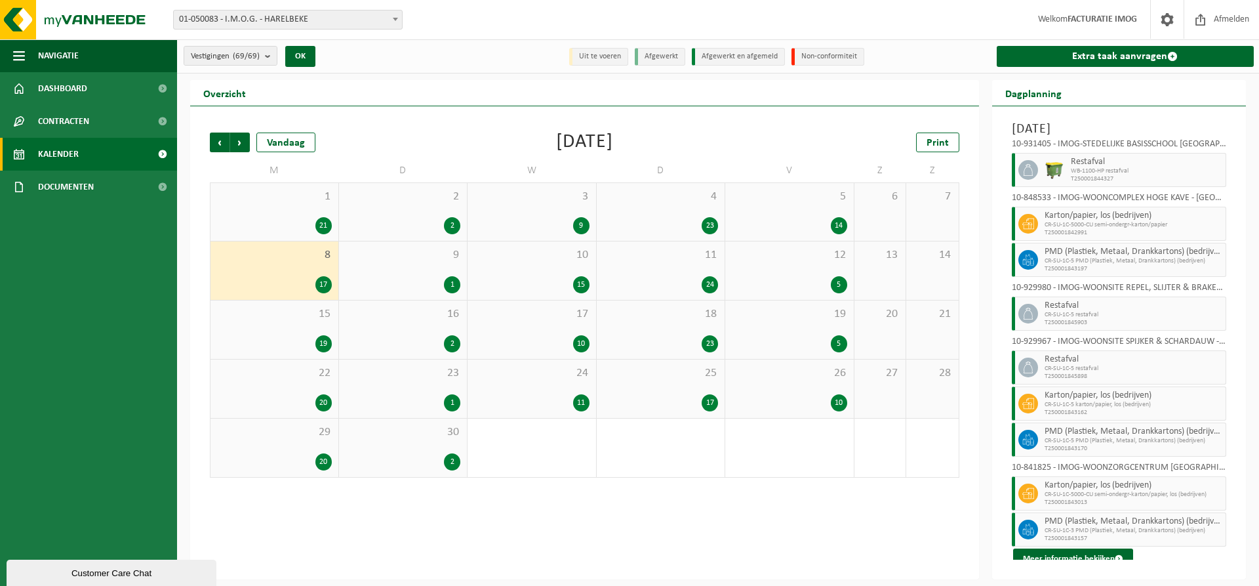
scroll to position [410, 0]
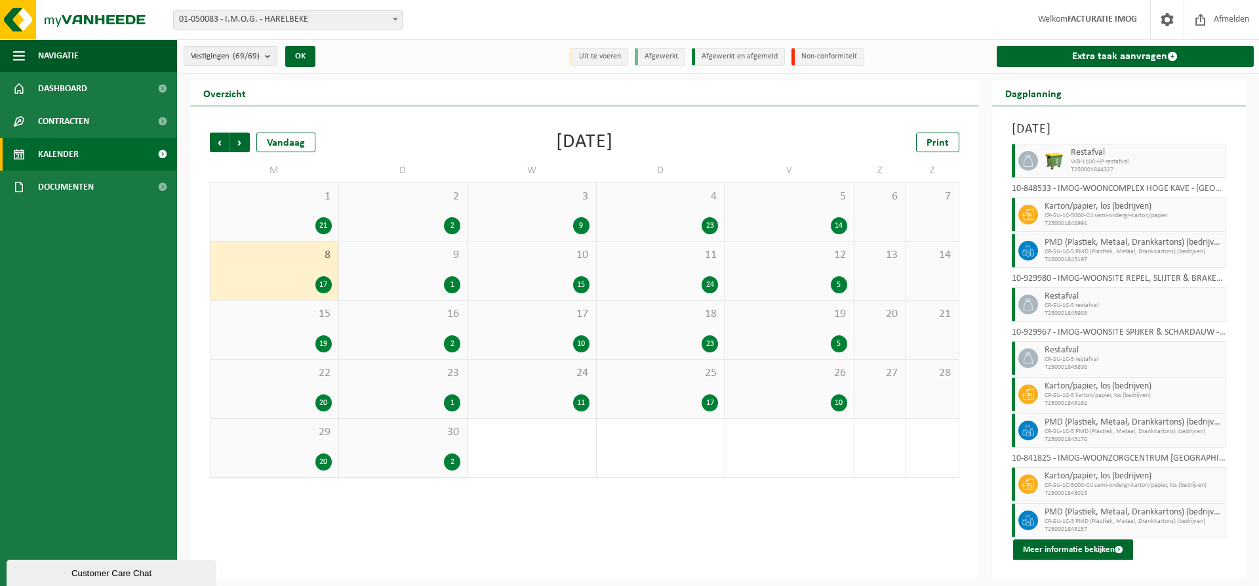
click at [454, 267] on div "9 1" at bounding box center [403, 270] width 129 height 58
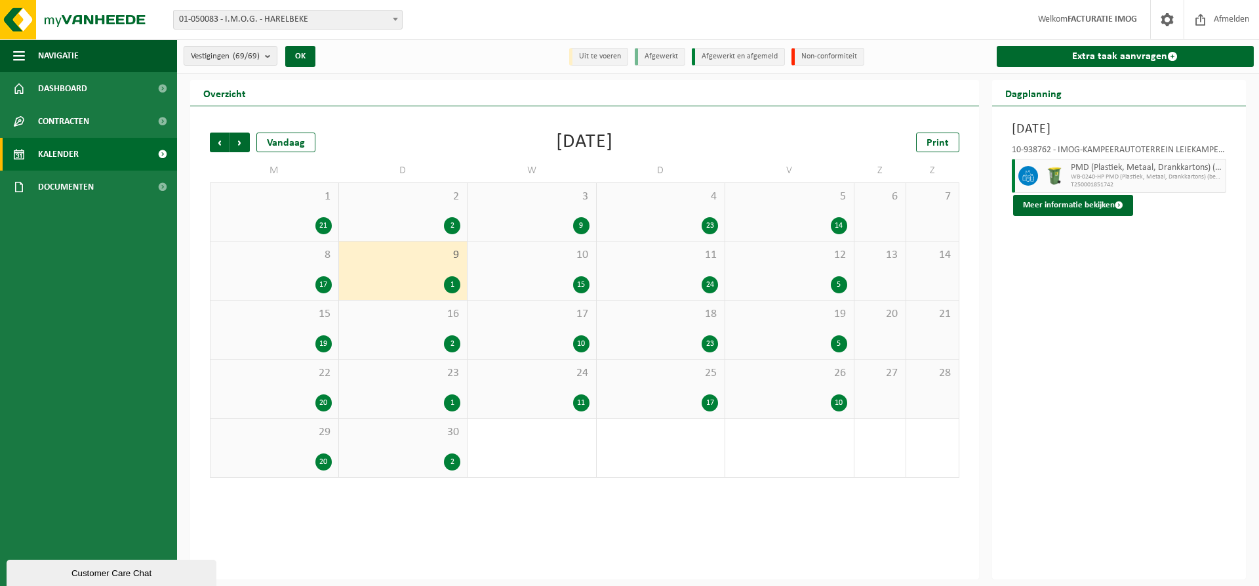
click at [556, 264] on div "10 15" at bounding box center [532, 270] width 129 height 58
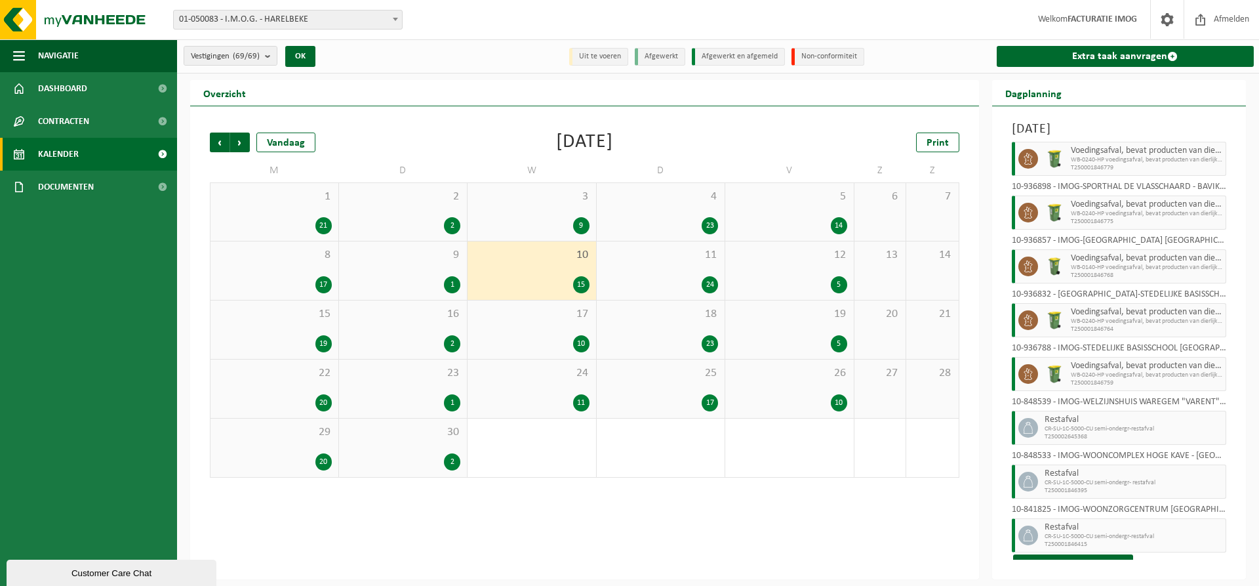
scroll to position [409, 0]
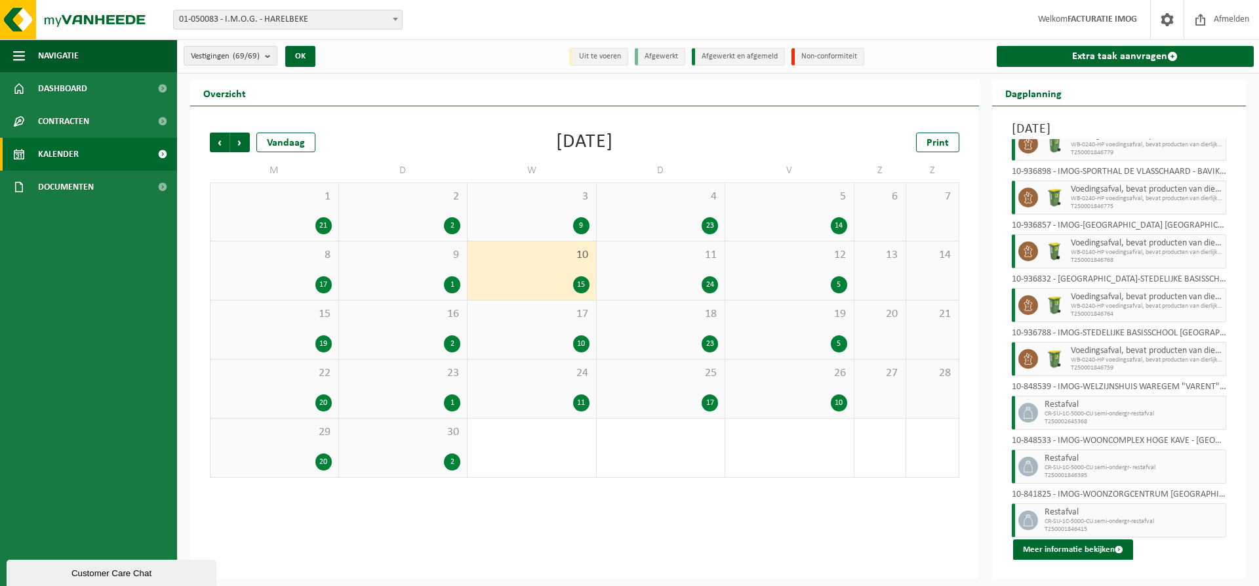
click at [662, 280] on div "24" at bounding box center [660, 284] width 115 height 17
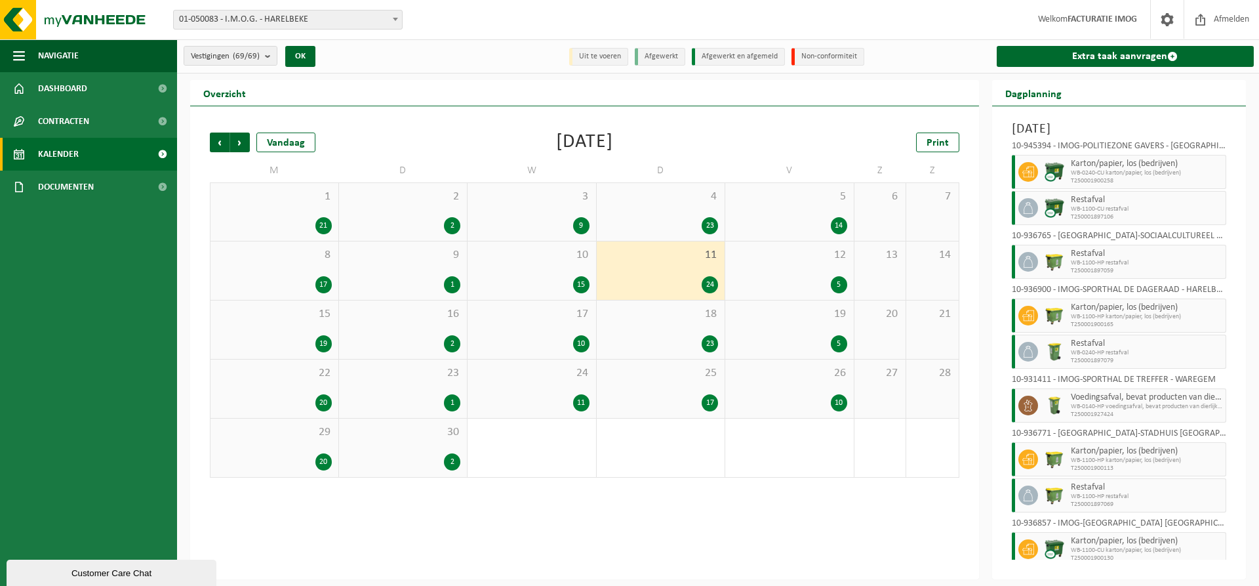
scroll to position [769, 0]
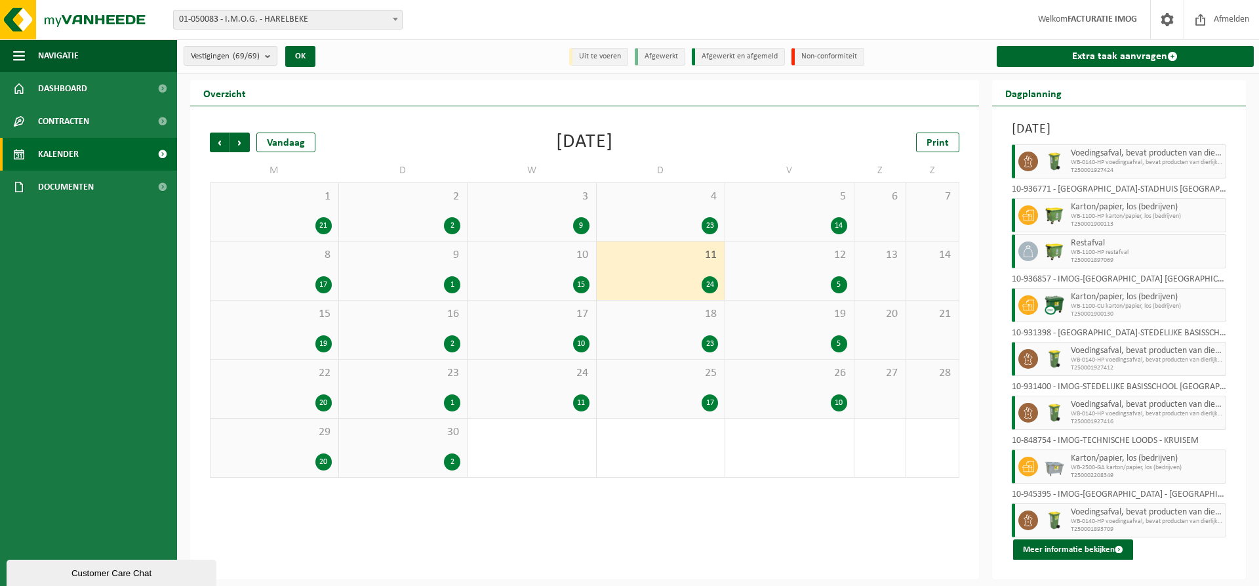
click at [810, 257] on span "12" at bounding box center [789, 255] width 115 height 14
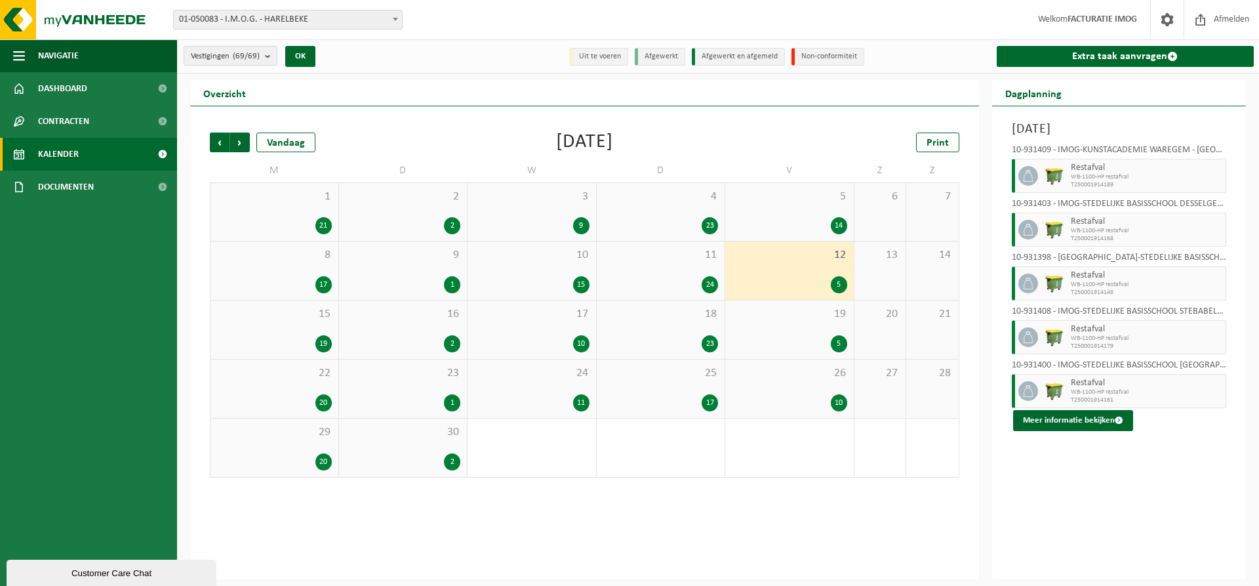
click at [292, 319] on span "15" at bounding box center [274, 314] width 115 height 14
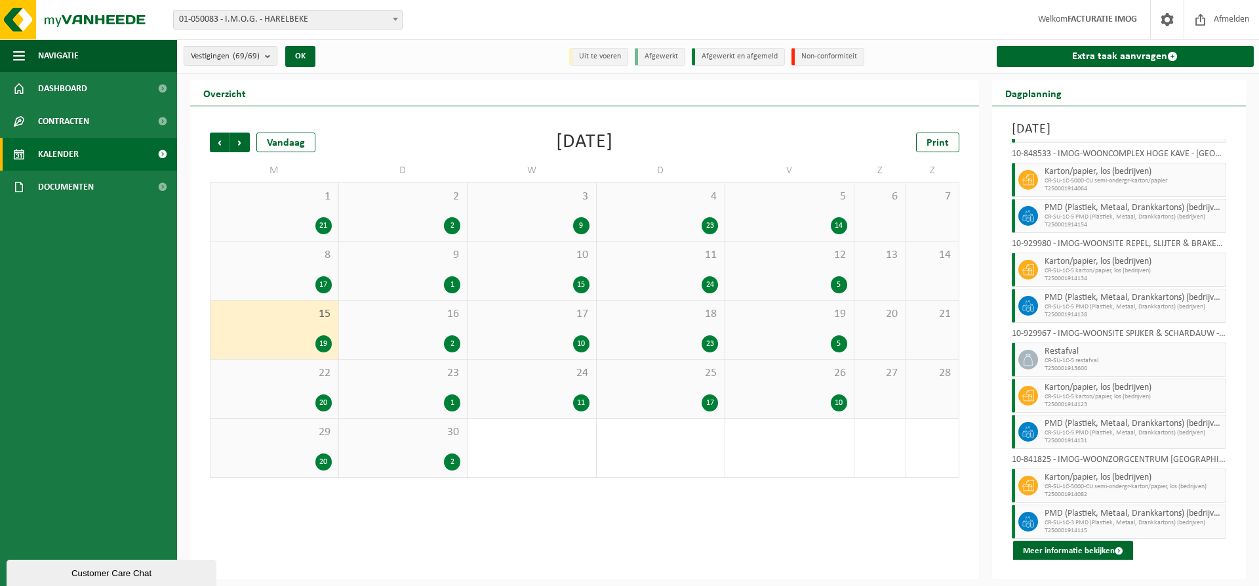
scroll to position [464, 0]
click at [380, 324] on div "16 2" at bounding box center [403, 329] width 129 height 58
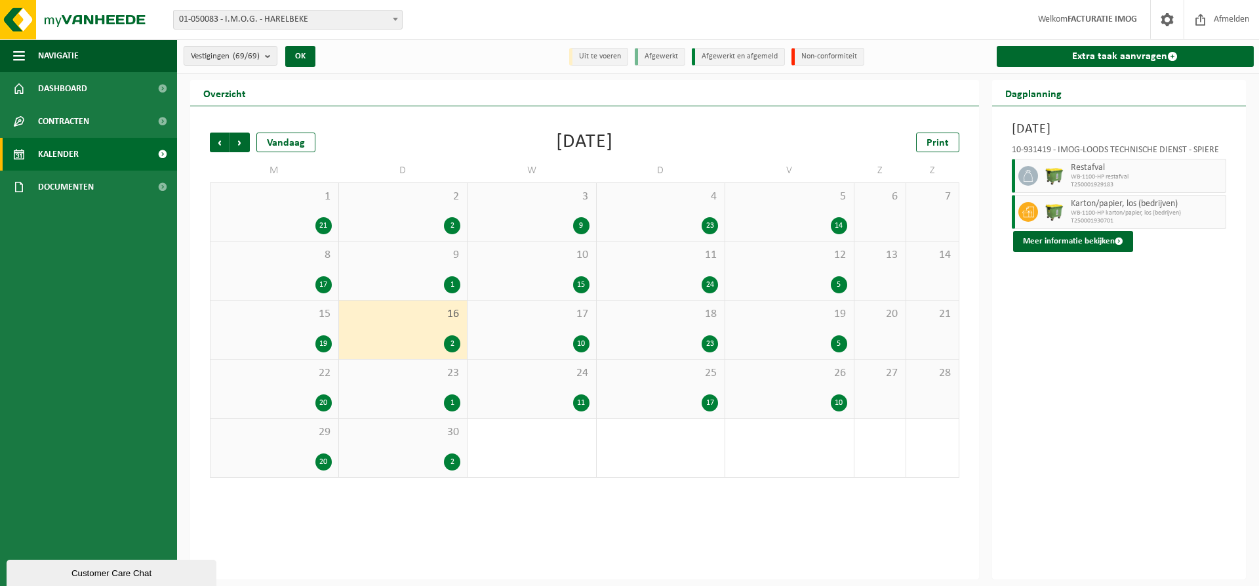
click at [540, 329] on div "17 10" at bounding box center [532, 329] width 129 height 58
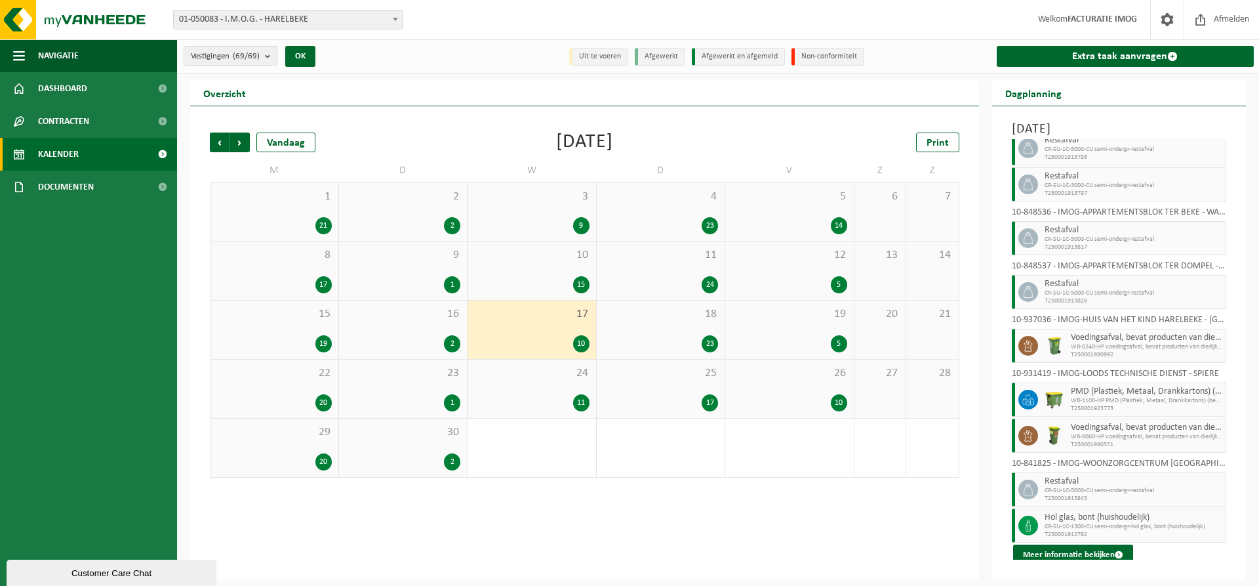
scroll to position [87, 0]
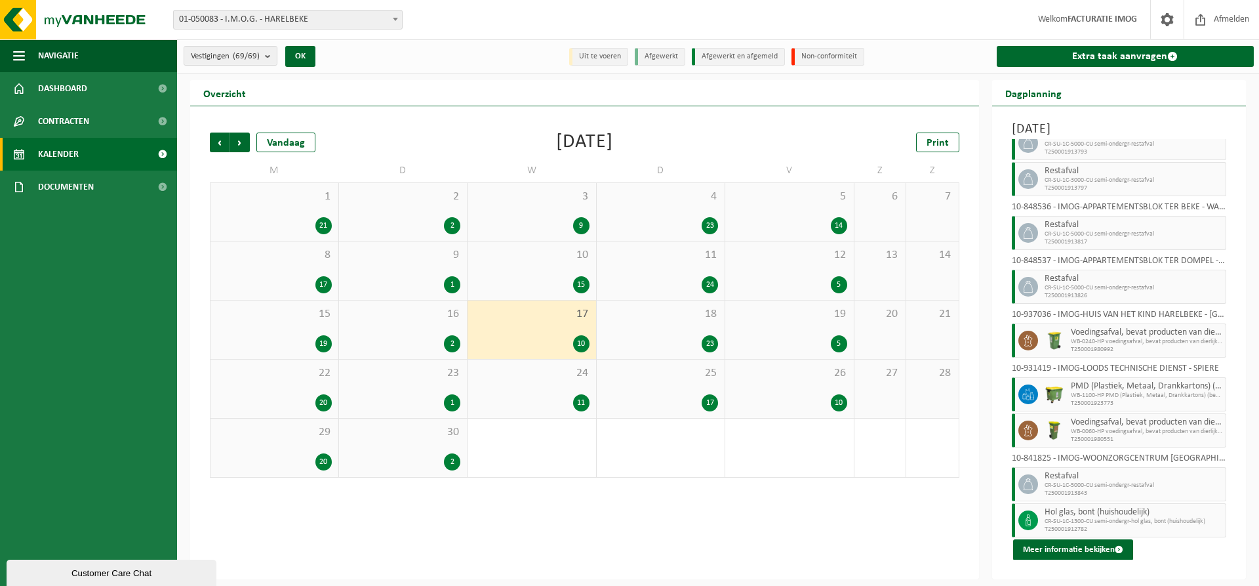
click at [688, 331] on div "18 23" at bounding box center [661, 329] width 129 height 58
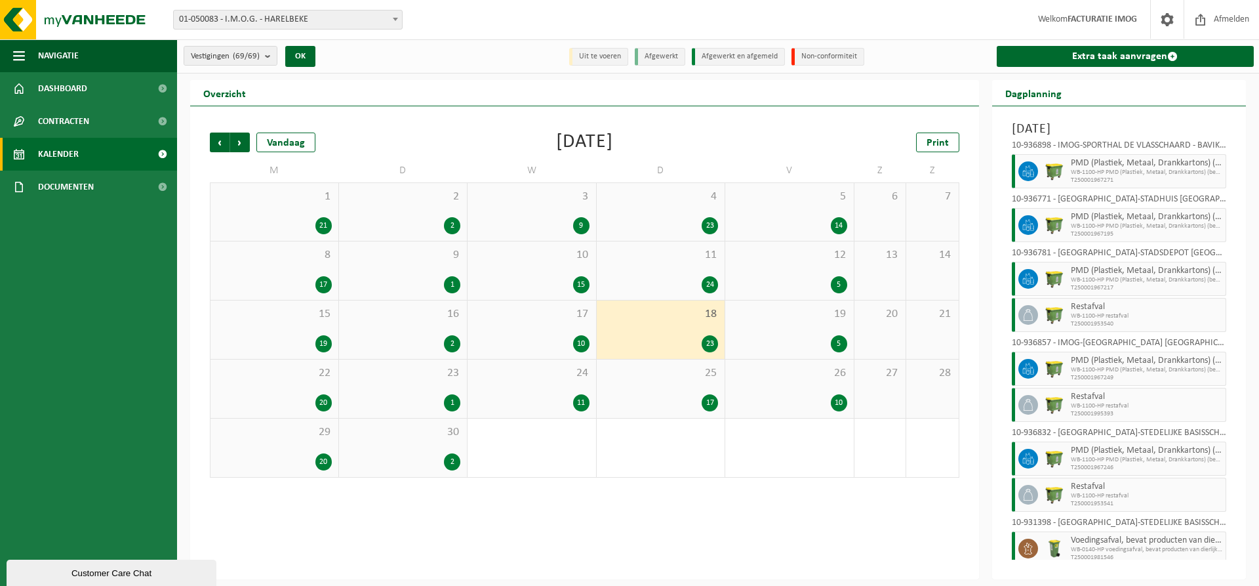
scroll to position [750, 0]
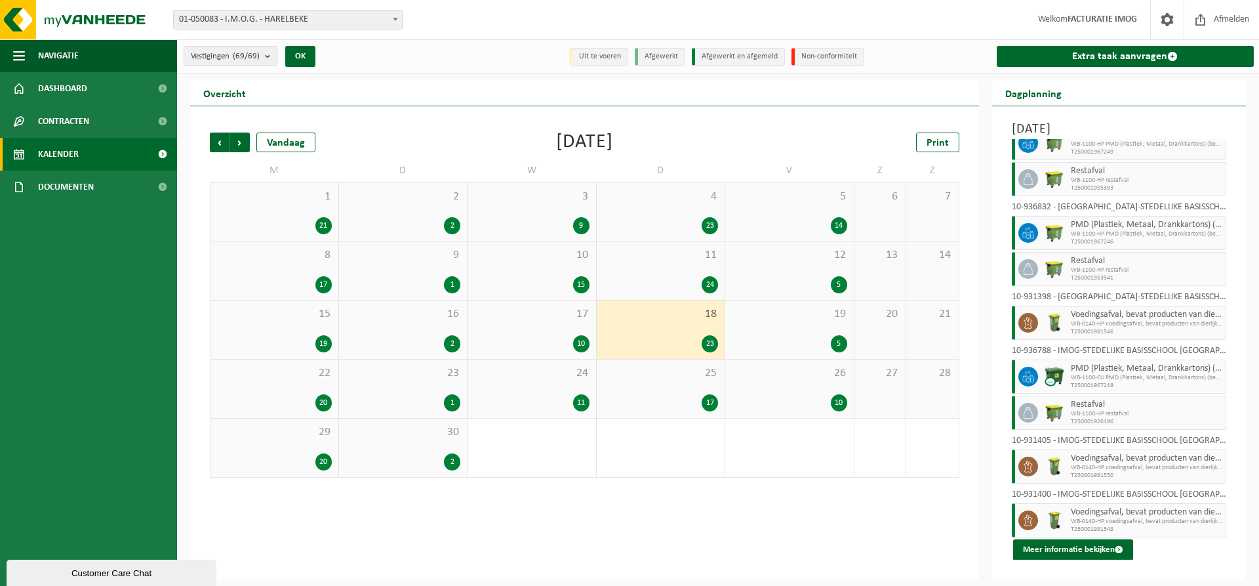
click at [805, 331] on div "19 5" at bounding box center [789, 329] width 129 height 58
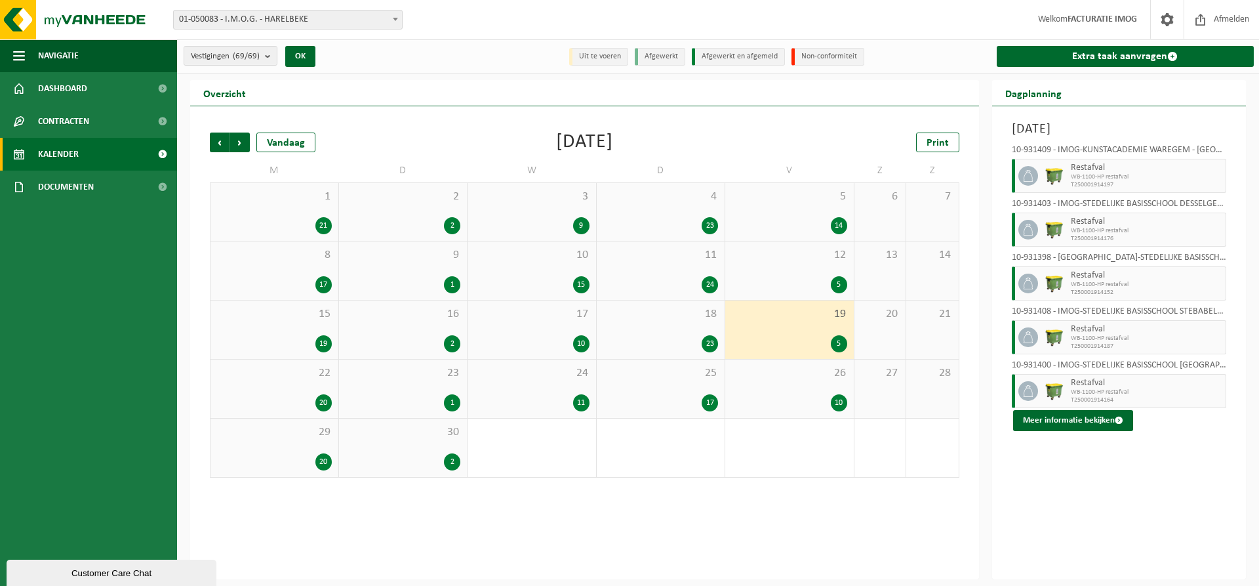
click at [282, 394] on div "20" at bounding box center [274, 402] width 115 height 17
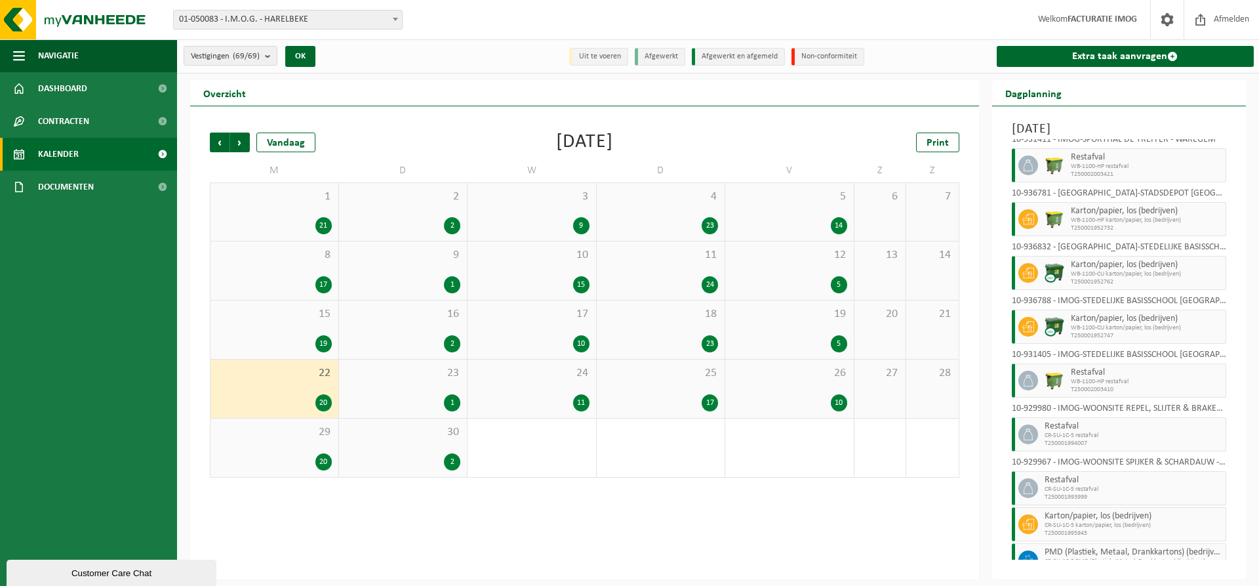
scroll to position [589, 0]
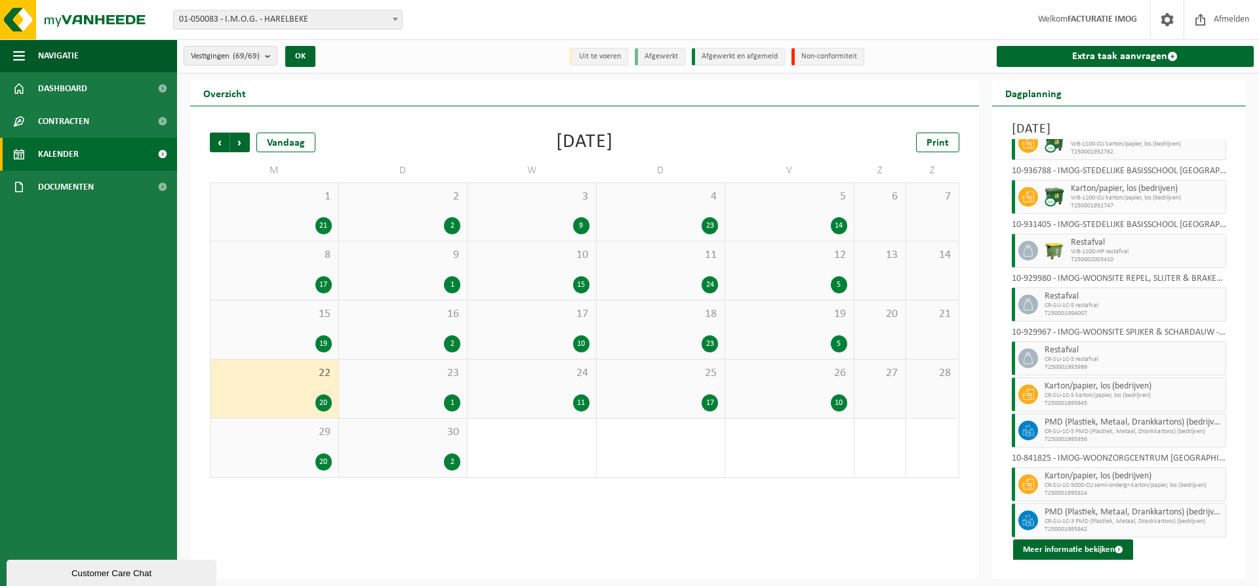
click at [432, 379] on span "23" at bounding box center [403, 373] width 115 height 14
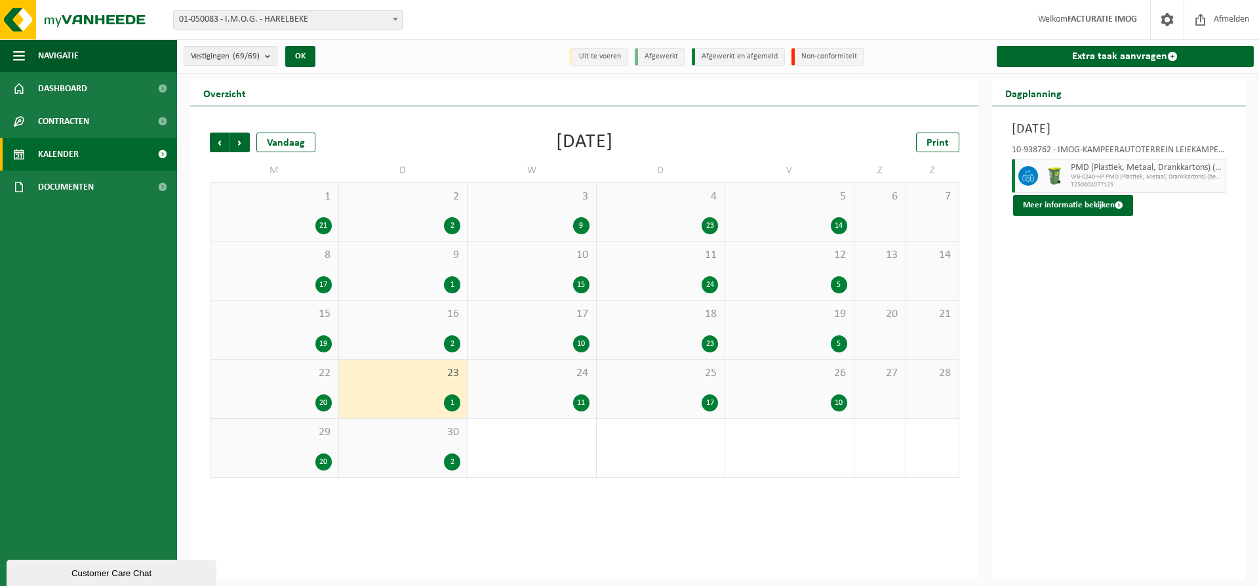
click at [541, 369] on span "24" at bounding box center [531, 373] width 115 height 14
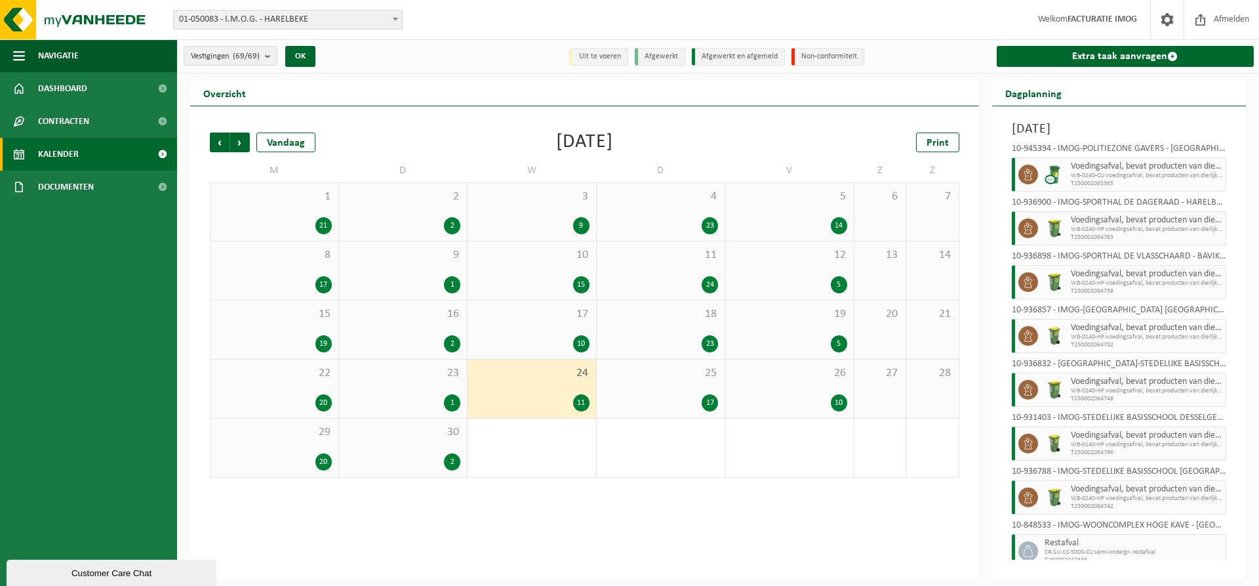
scroll to position [193, 0]
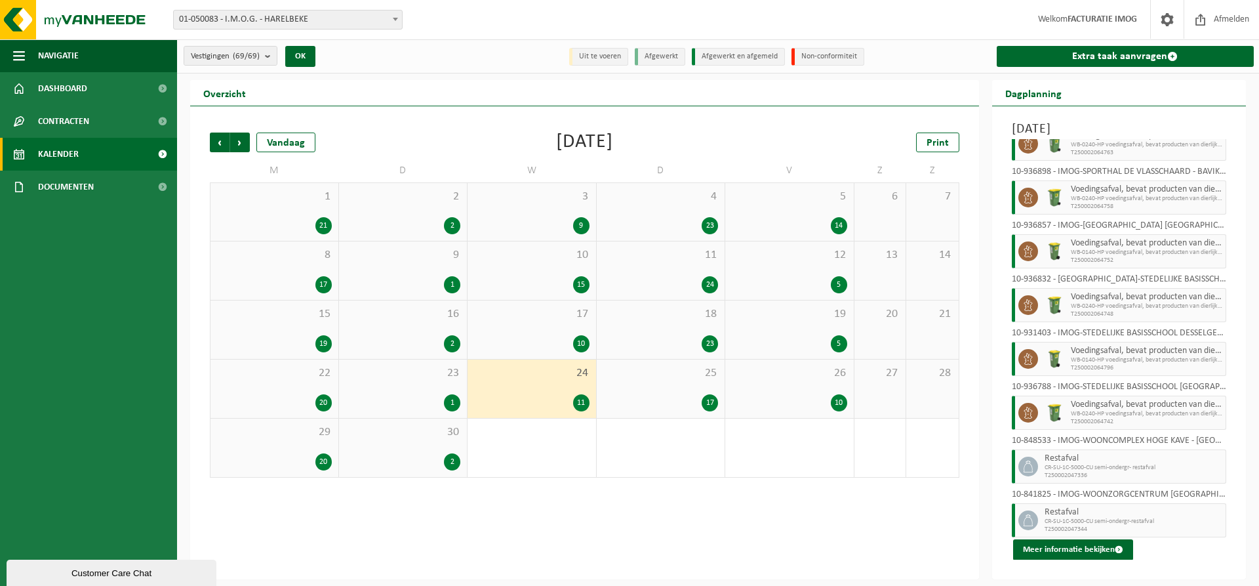
click at [641, 389] on div "25 17" at bounding box center [661, 388] width 129 height 58
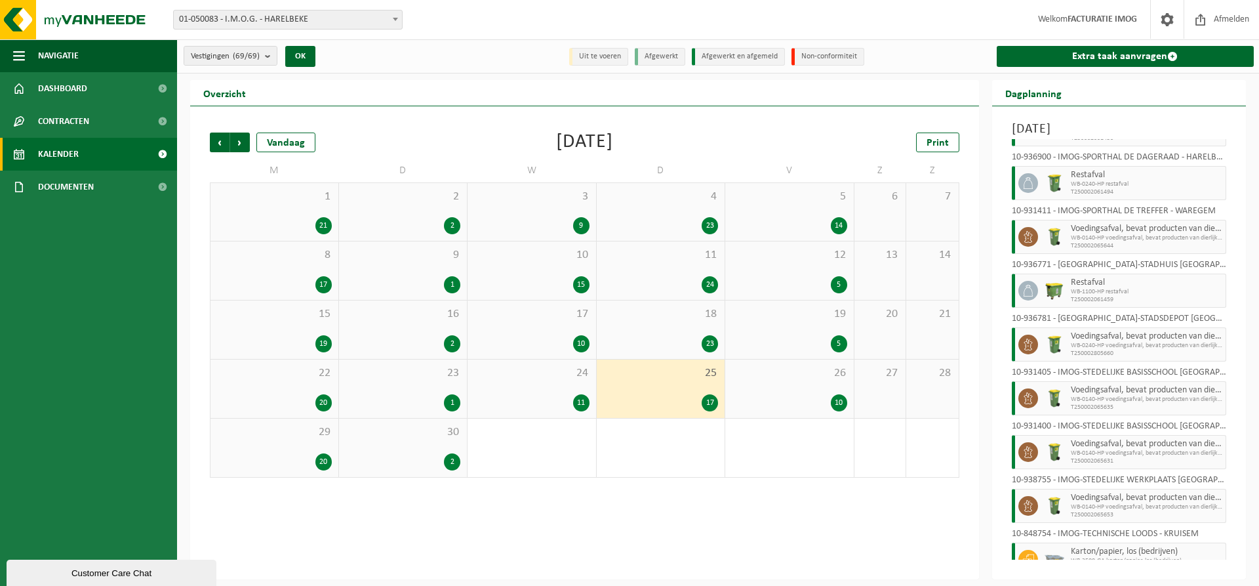
scroll to position [498, 0]
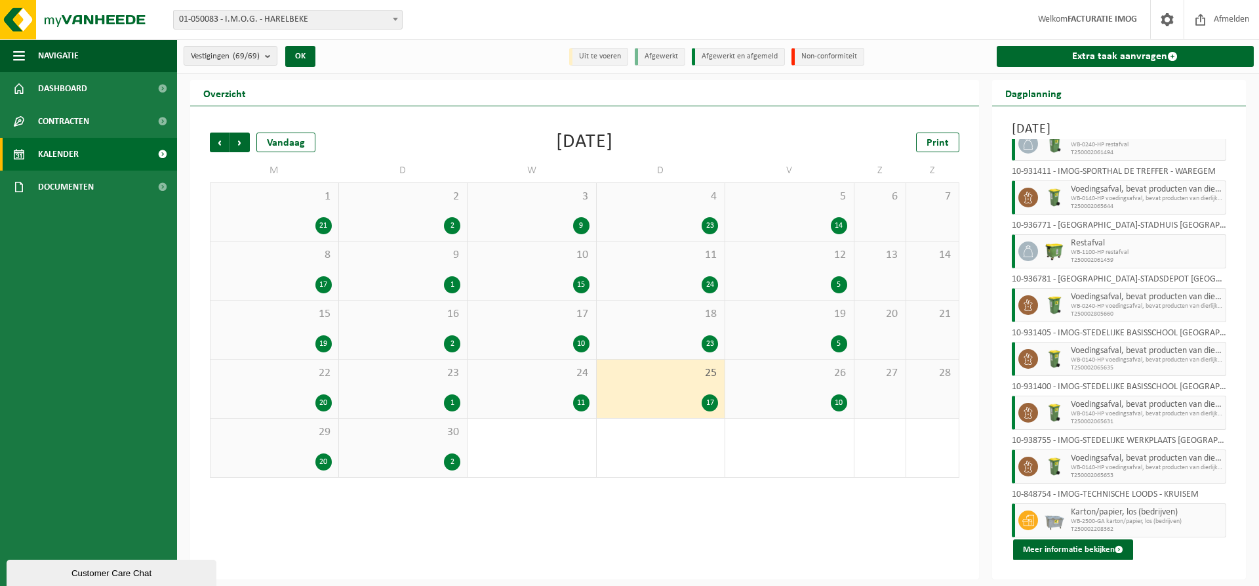
click at [784, 392] on div "26 10" at bounding box center [789, 388] width 129 height 58
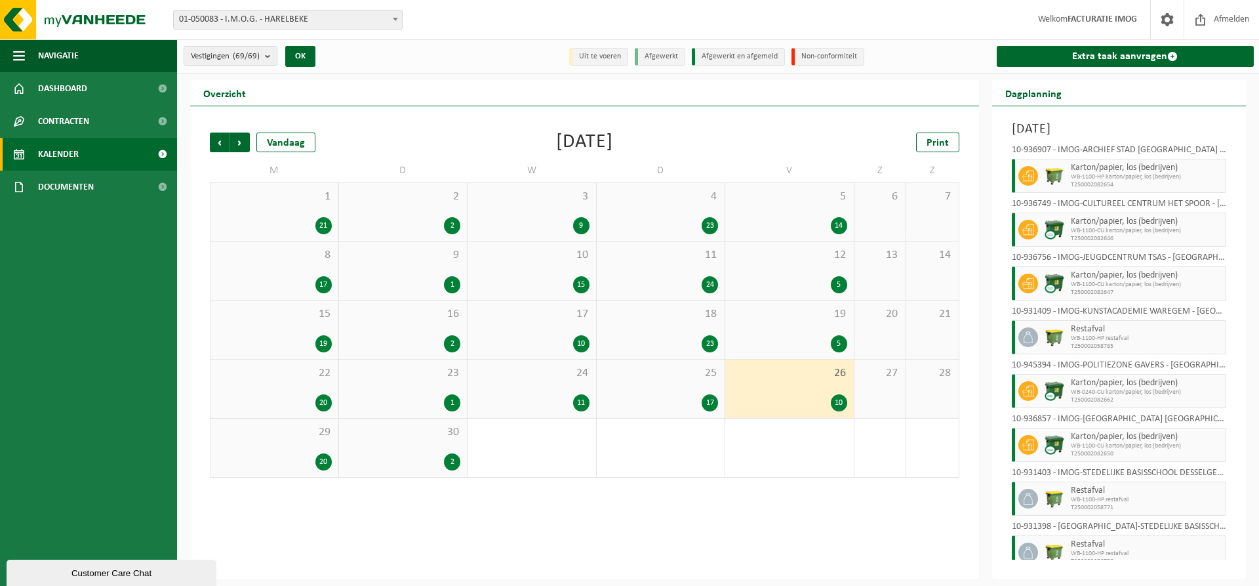
scroll to position [140, 0]
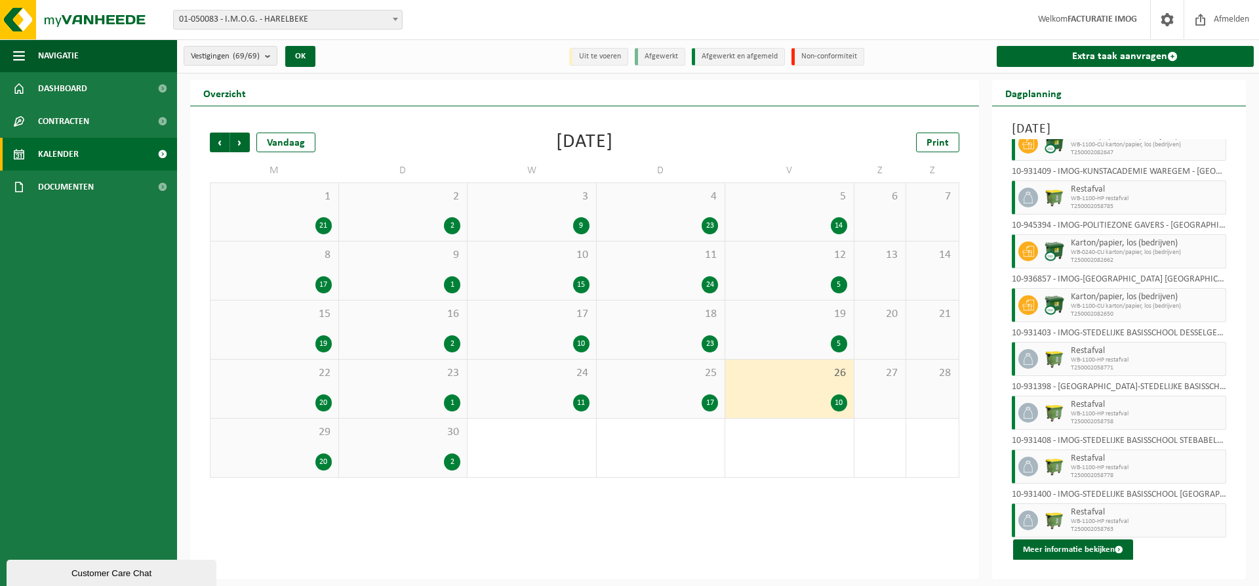
click at [285, 444] on div "29 20" at bounding box center [275, 447] width 128 height 58
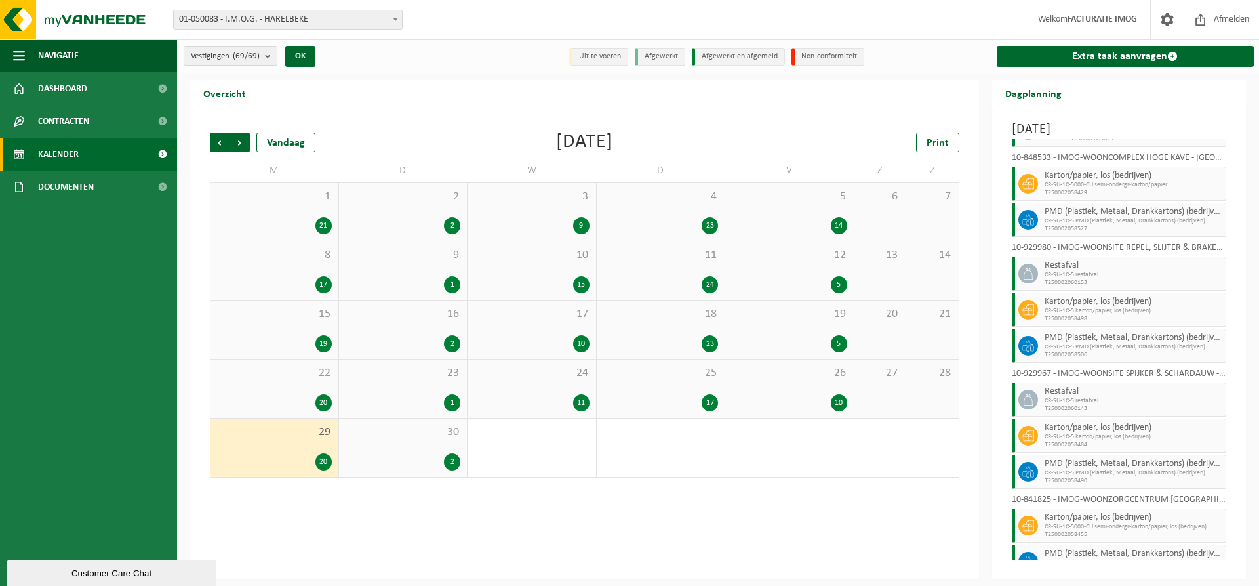
scroll to position [500, 0]
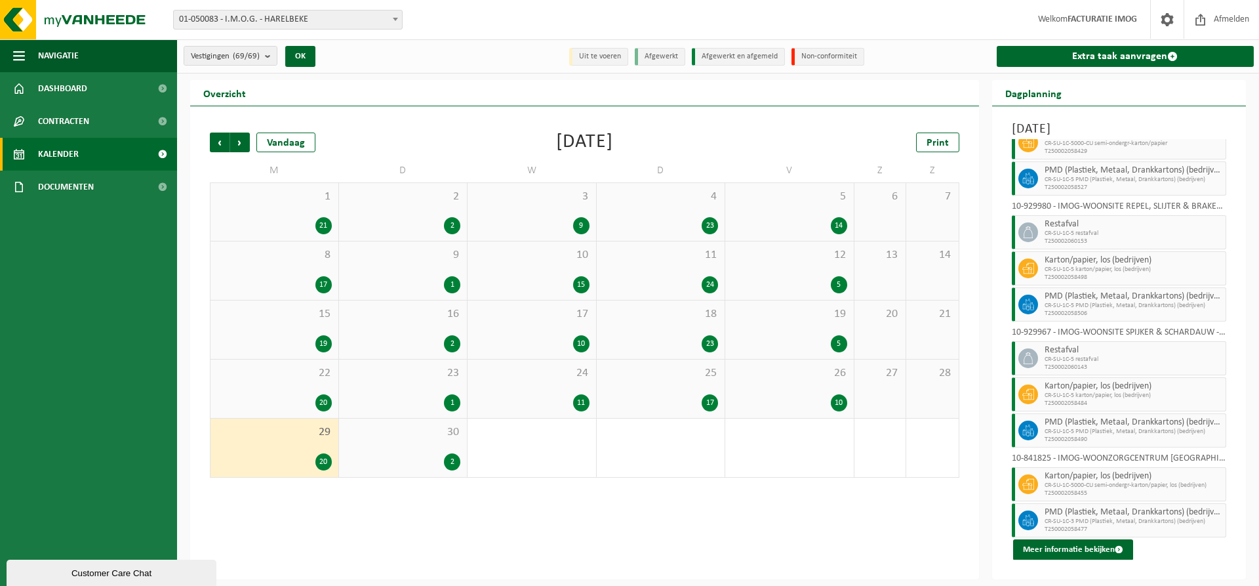
click at [414, 447] on div "30 2" at bounding box center [403, 447] width 129 height 58
